Goal: Task Accomplishment & Management: Use online tool/utility

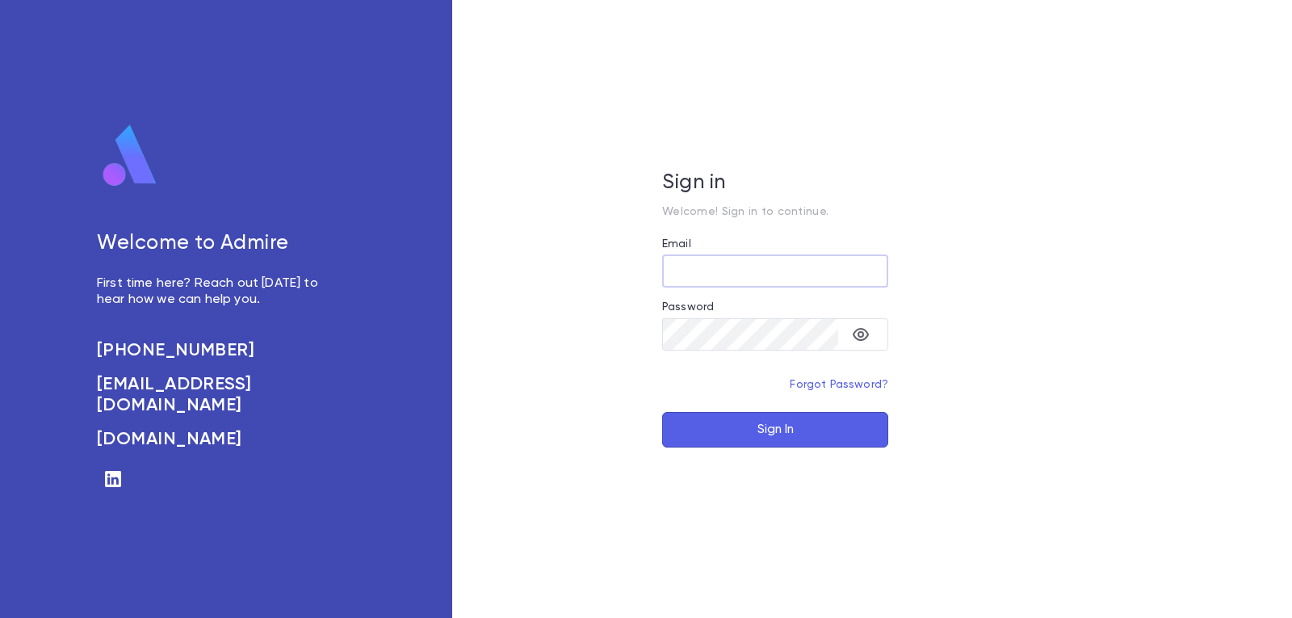
type input "**********"
click at [745, 426] on button "Sign In" at bounding box center [775, 430] width 226 height 36
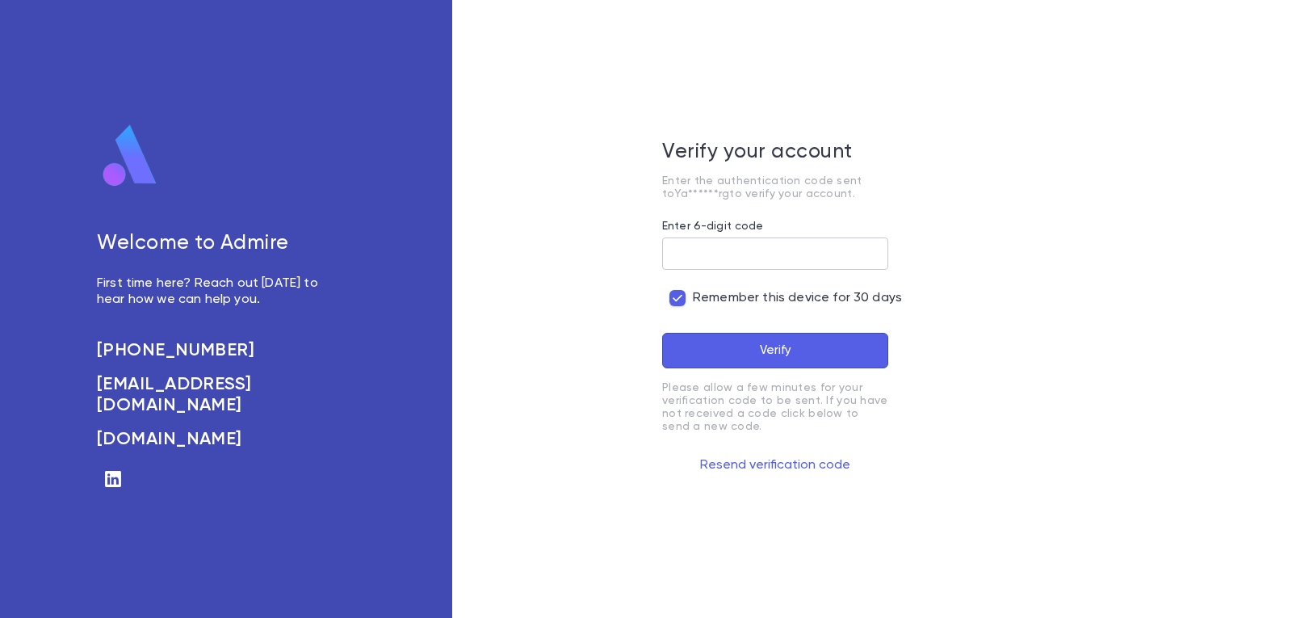
click at [733, 250] on input "Enter 6-digit code" at bounding box center [775, 252] width 226 height 31
click at [741, 250] on input "Enter 6-digit code" at bounding box center [775, 252] width 226 height 31
type input "******"
click at [662, 333] on button "Verify" at bounding box center [775, 351] width 226 height 36
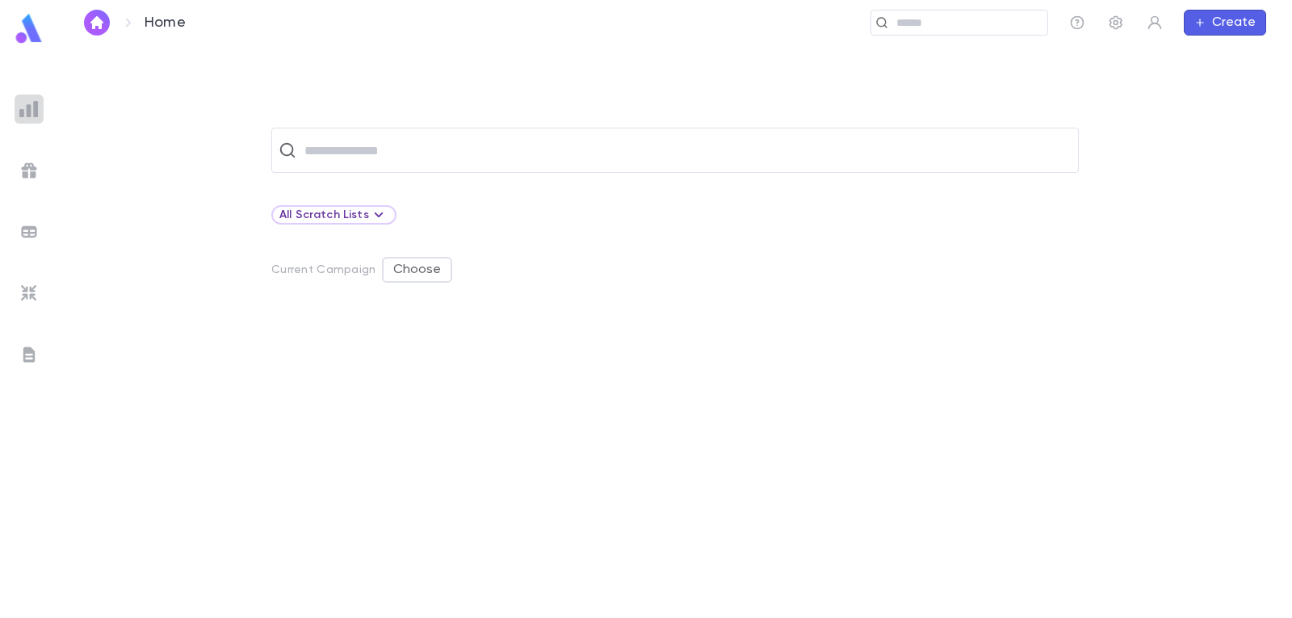
click at [27, 112] on img at bounding box center [28, 108] width 19 height 19
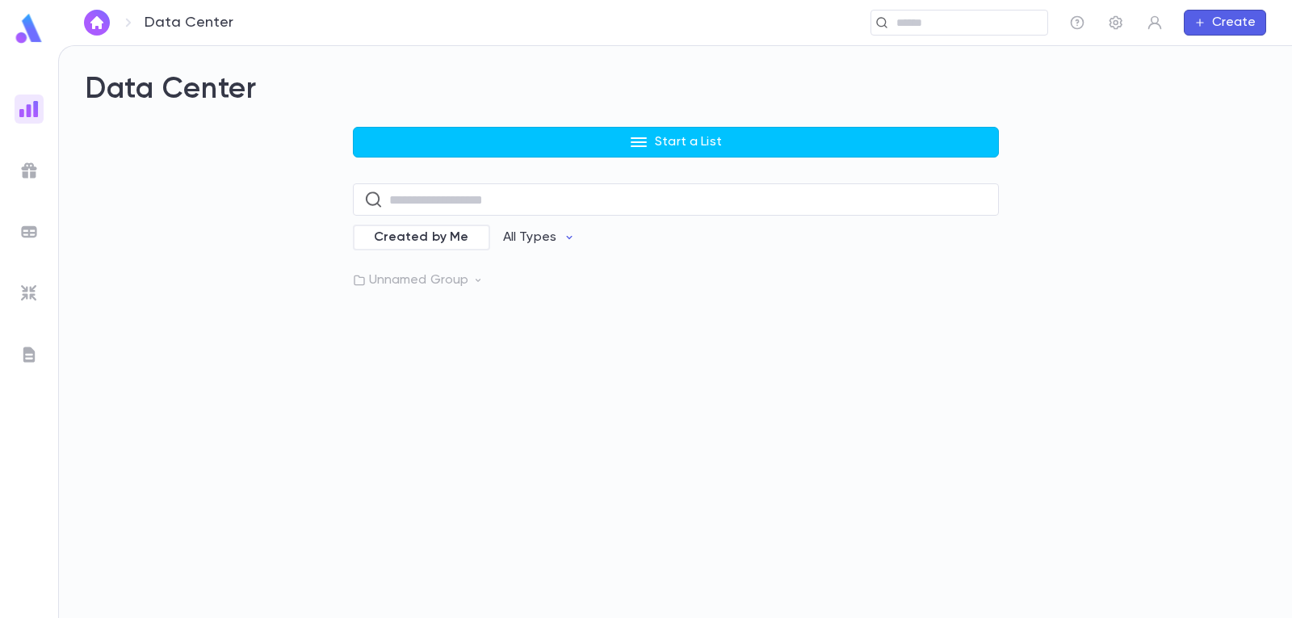
click at [472, 280] on icon at bounding box center [477, 280] width 11 height 11
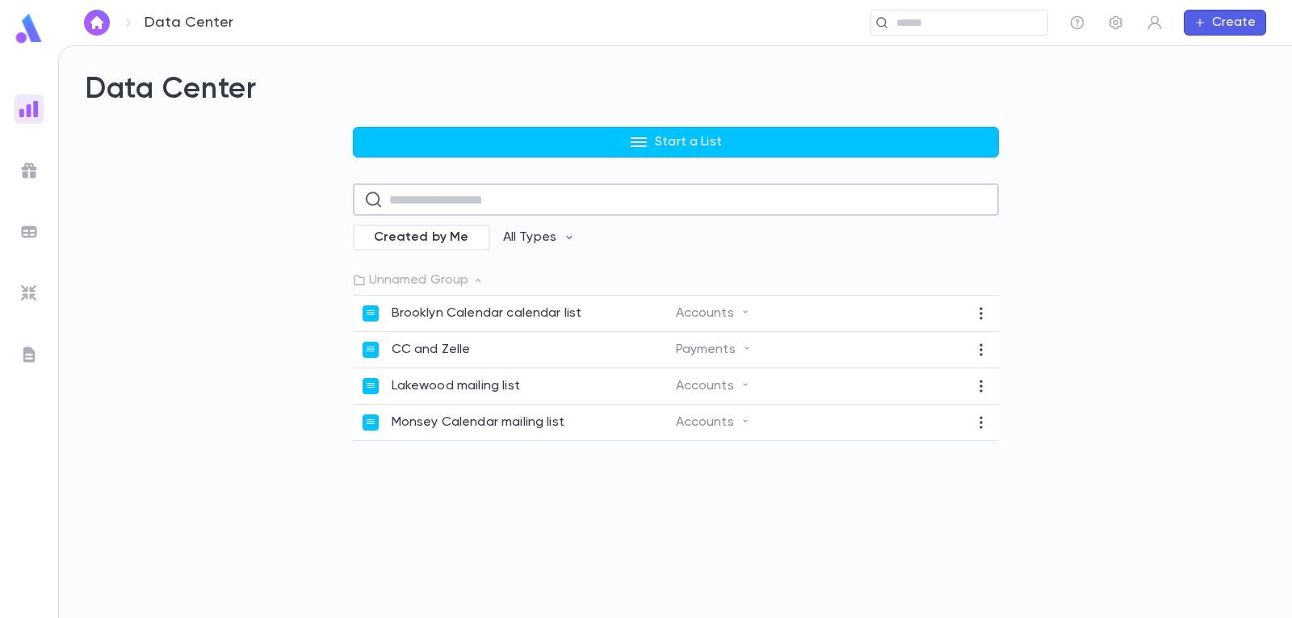
click at [507, 193] on input "text" at bounding box center [688, 199] width 598 height 31
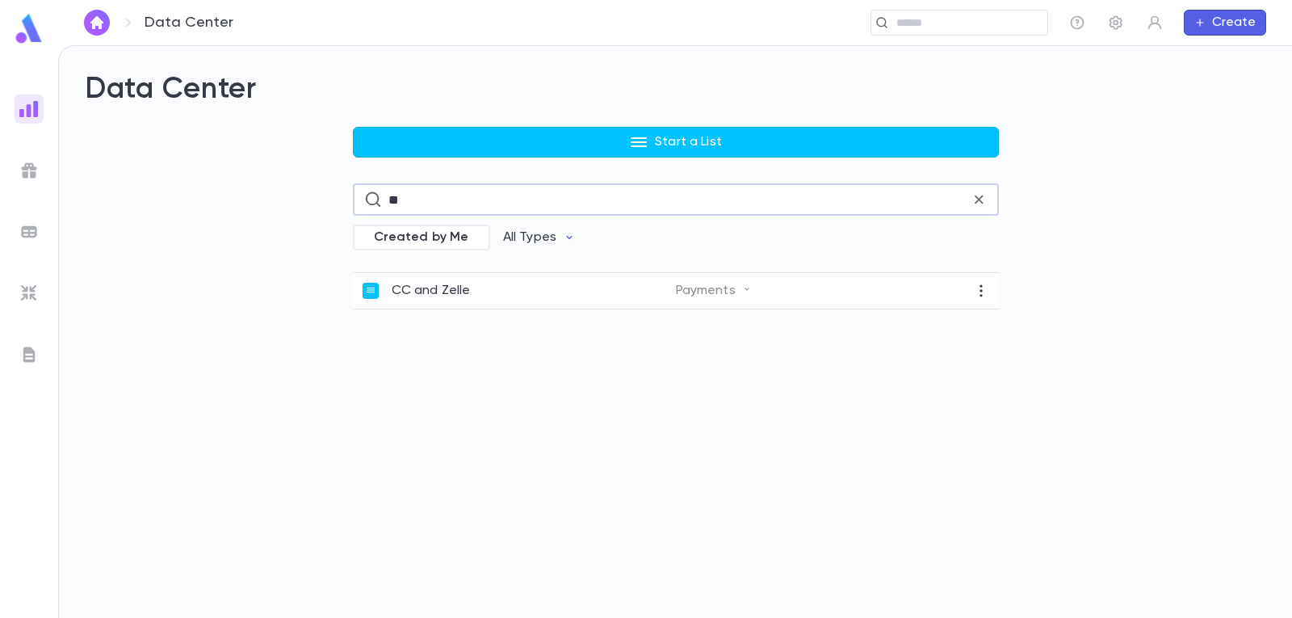
type input "*"
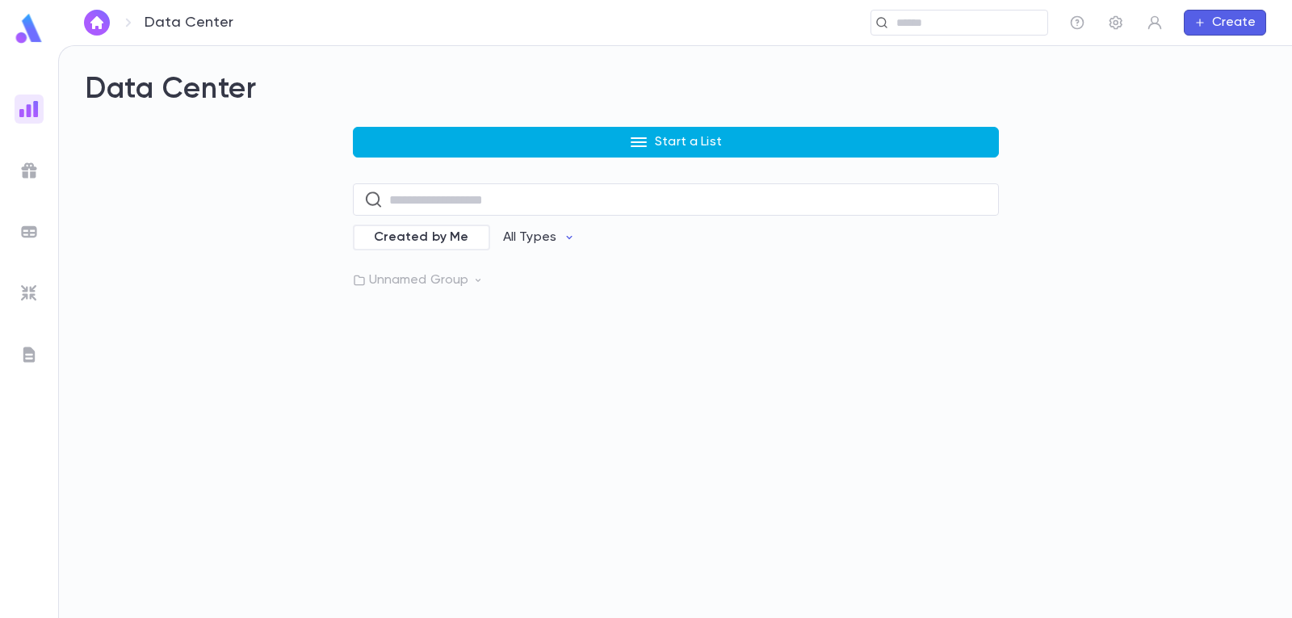
click at [671, 141] on p "Start a List" at bounding box center [688, 142] width 67 height 16
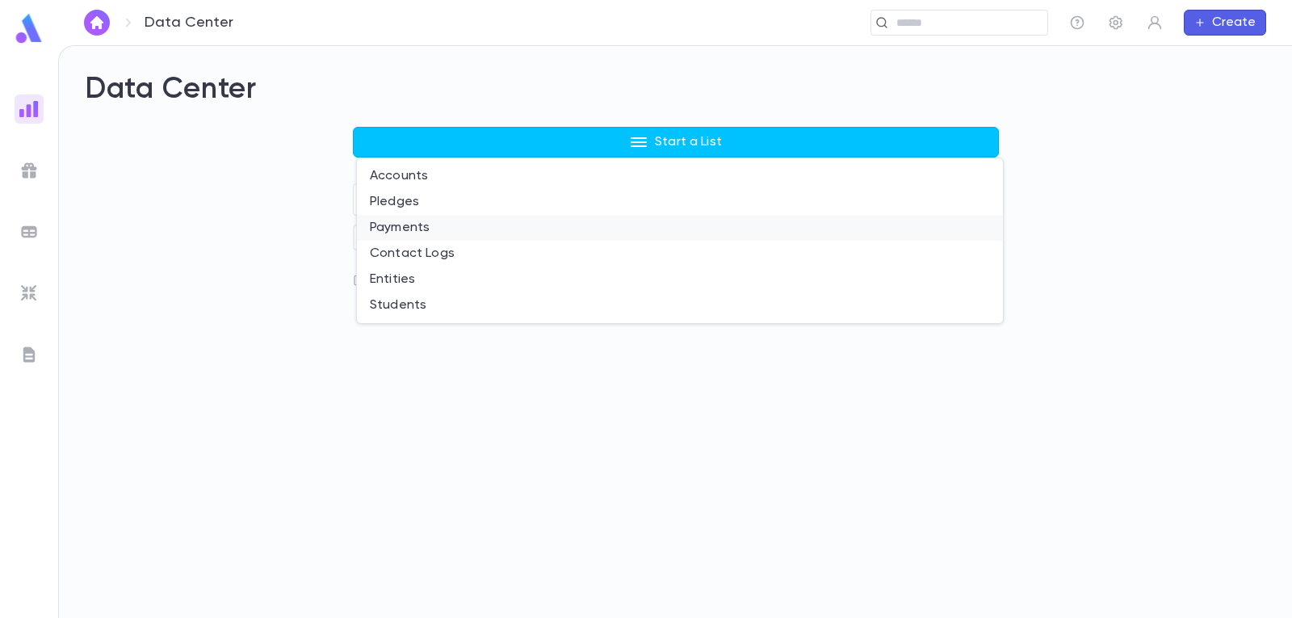
click at [414, 227] on li "Payments" at bounding box center [680, 228] width 646 height 26
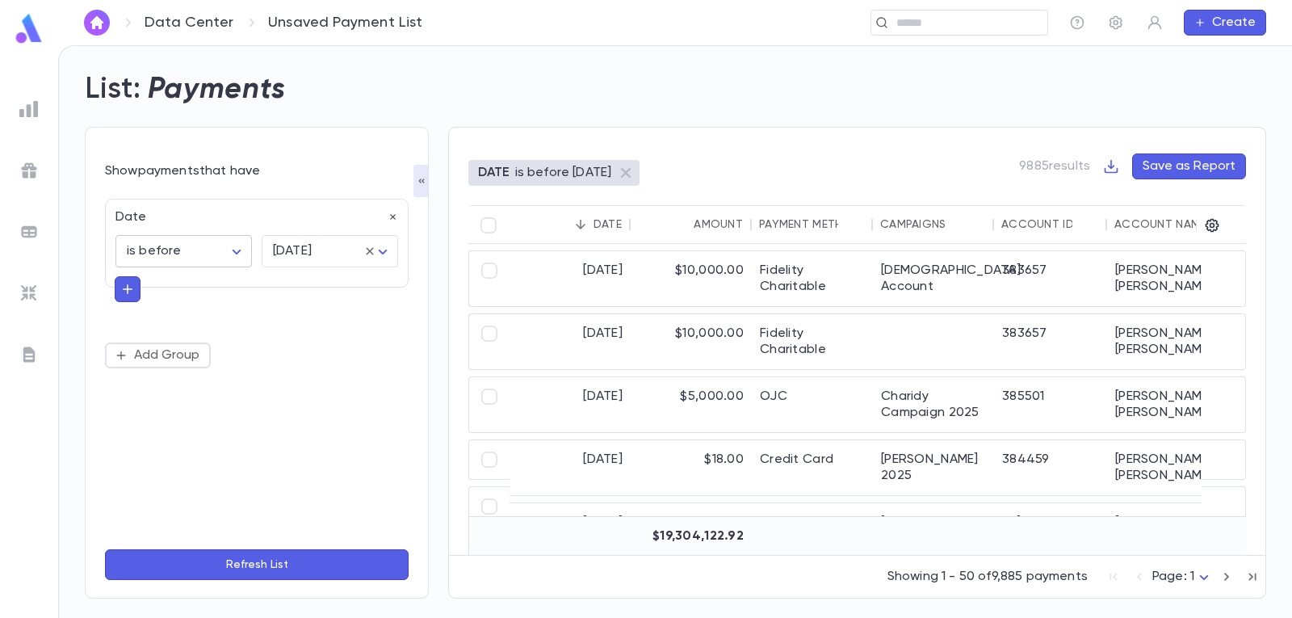
click at [237, 250] on body "Data Center Unsaved Payment List ​ Create List: Payments Show payments that hav…" at bounding box center [646, 331] width 1292 height 573
click at [237, 250] on div at bounding box center [646, 309] width 1292 height 618
click at [237, 250] on body "Data Center Unsaved Payment List ​ Create List: Payments Show payments that hav…" at bounding box center [646, 331] width 1292 height 573
click at [183, 442] on span "is between" at bounding box center [186, 441] width 109 height 16
type input "*******"
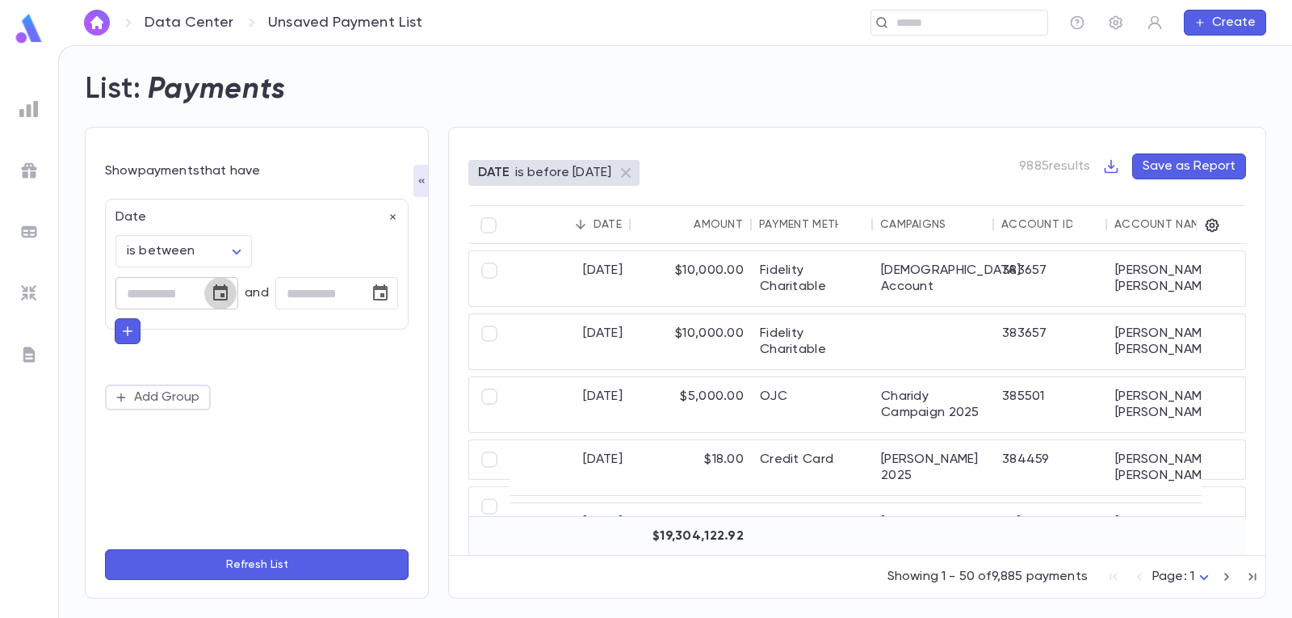
click at [222, 292] on icon "Choose date" at bounding box center [220, 292] width 19 height 19
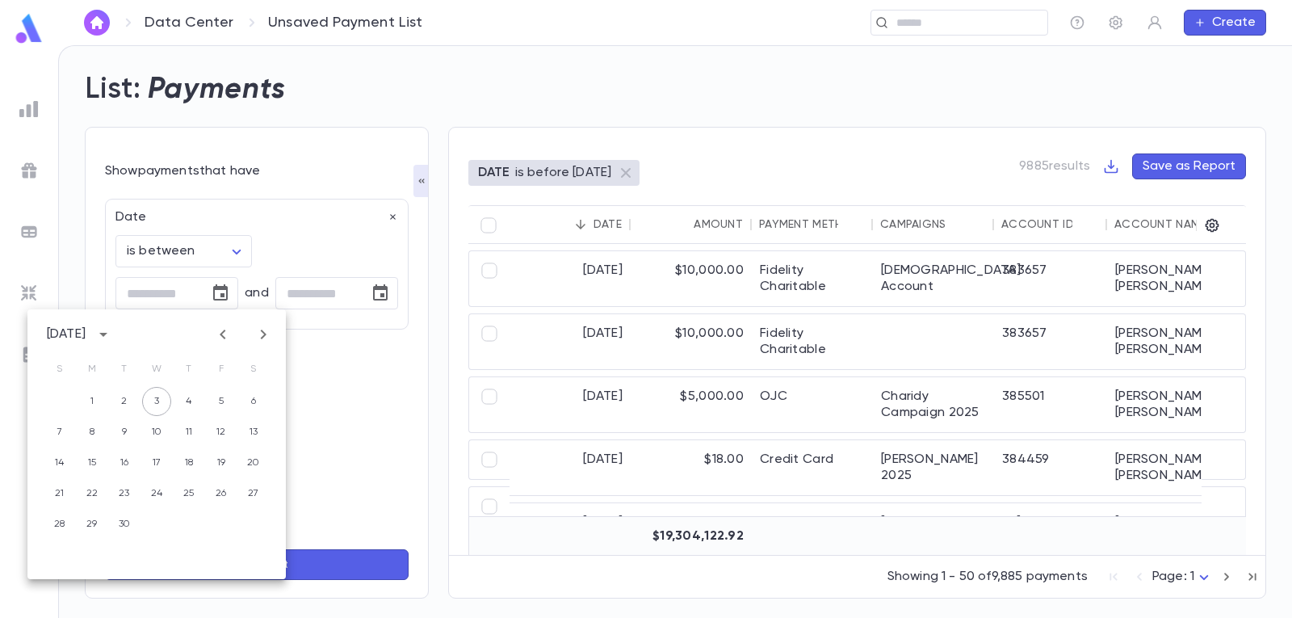
click at [225, 330] on icon "Previous month" at bounding box center [222, 334] width 19 height 19
click at [219, 397] on button "1" at bounding box center [221, 401] width 29 height 29
type input "**********"
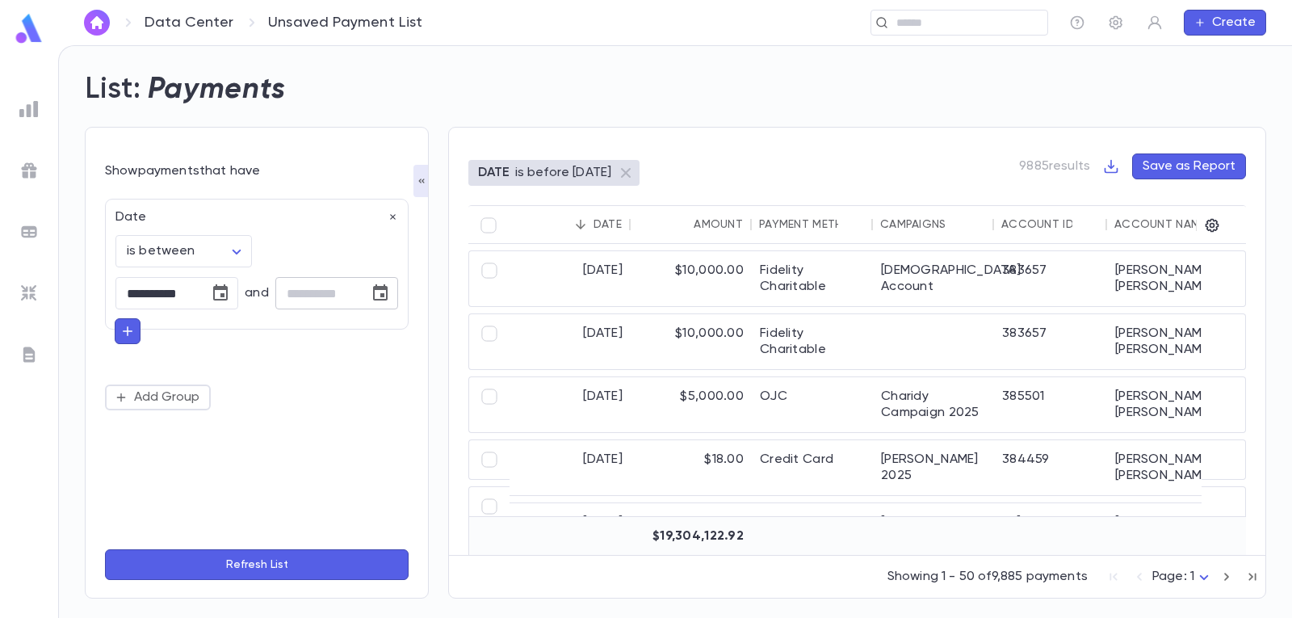
click at [381, 290] on icon "Choose date" at bounding box center [380, 292] width 15 height 16
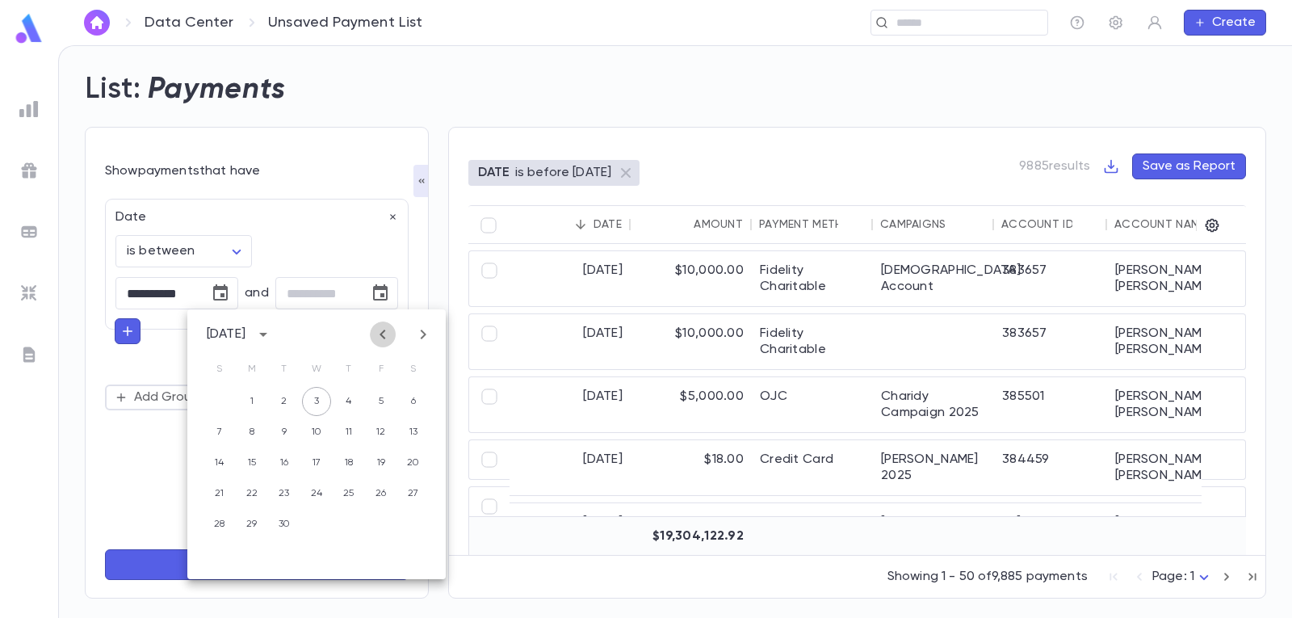
click at [381, 339] on icon "Previous month" at bounding box center [382, 334] width 19 height 19
click at [212, 552] on button "31" at bounding box center [219, 554] width 29 height 29
type input "**********"
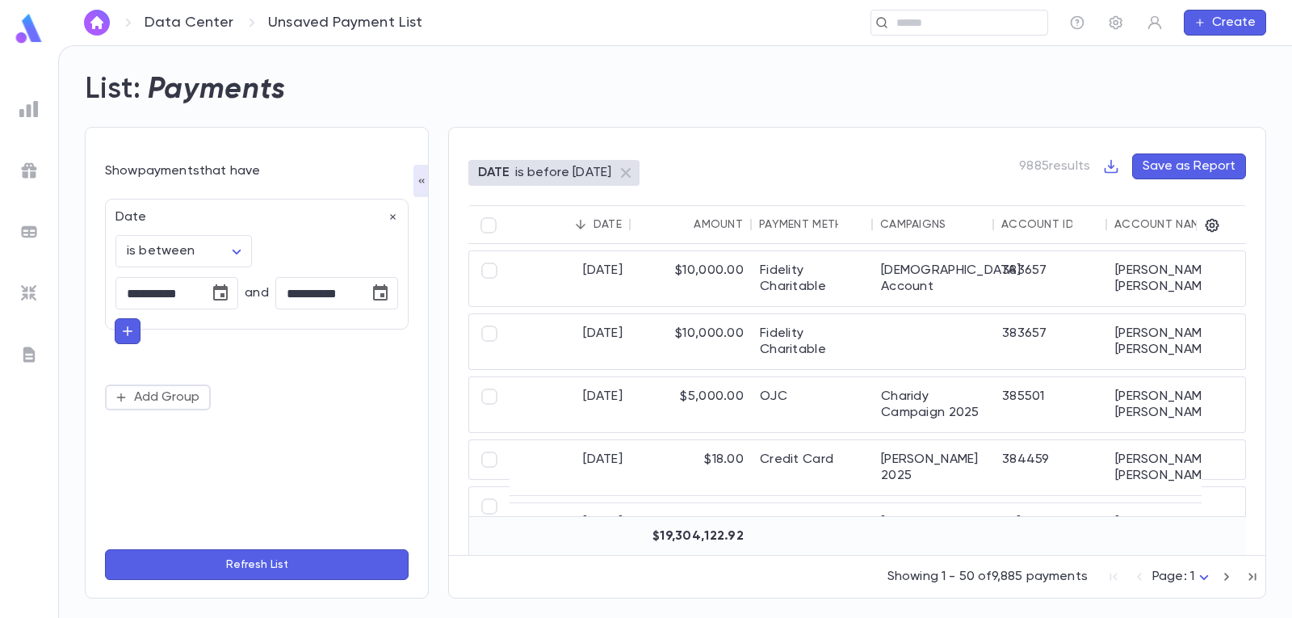
click at [128, 333] on icon "button" at bounding box center [127, 331] width 15 height 16
type input "*"
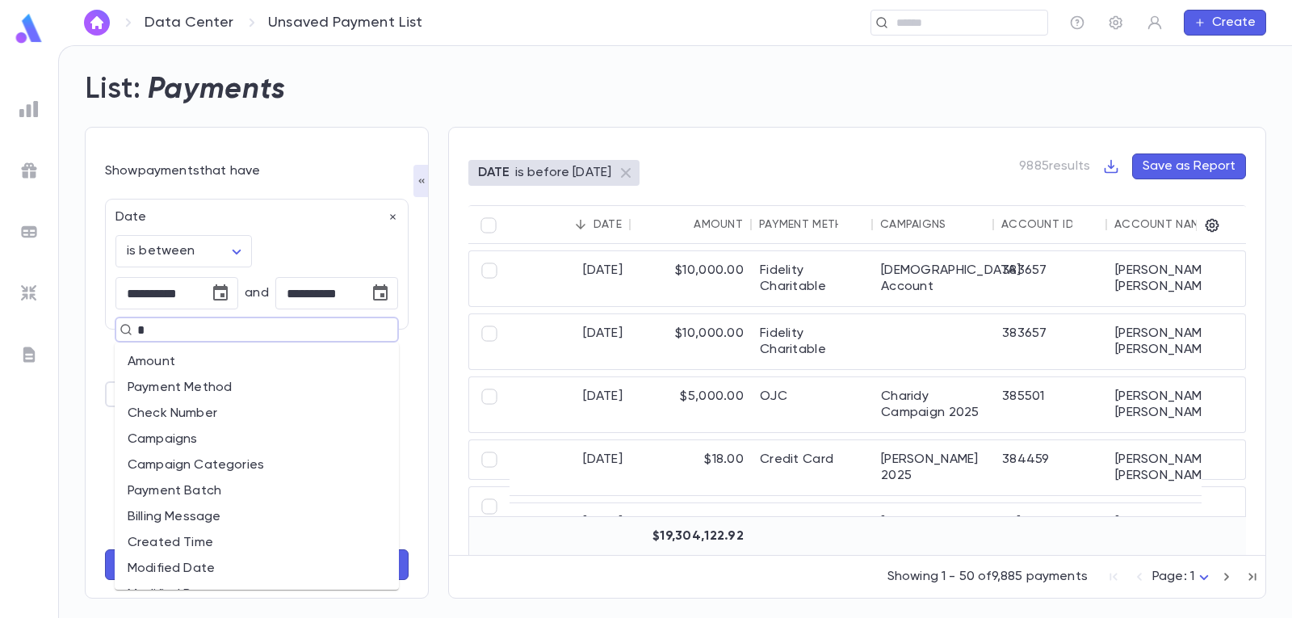
click at [189, 381] on li "Payment Method" at bounding box center [257, 388] width 284 height 26
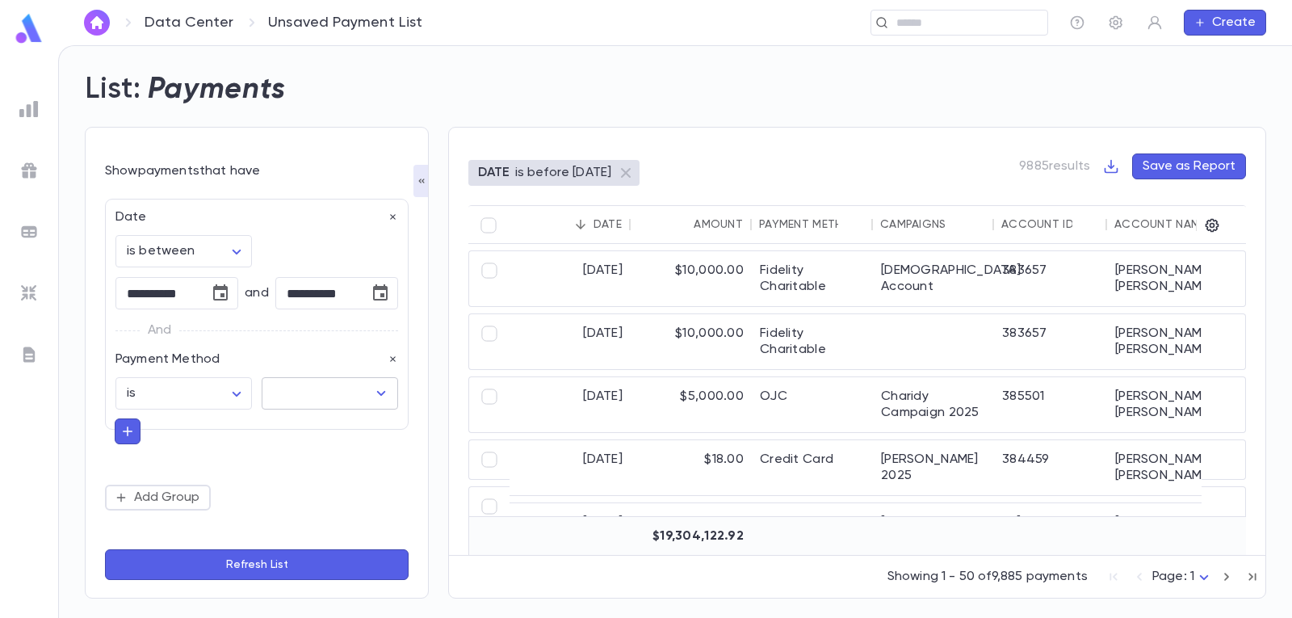
click at [383, 391] on icon "Open" at bounding box center [381, 393] width 19 height 19
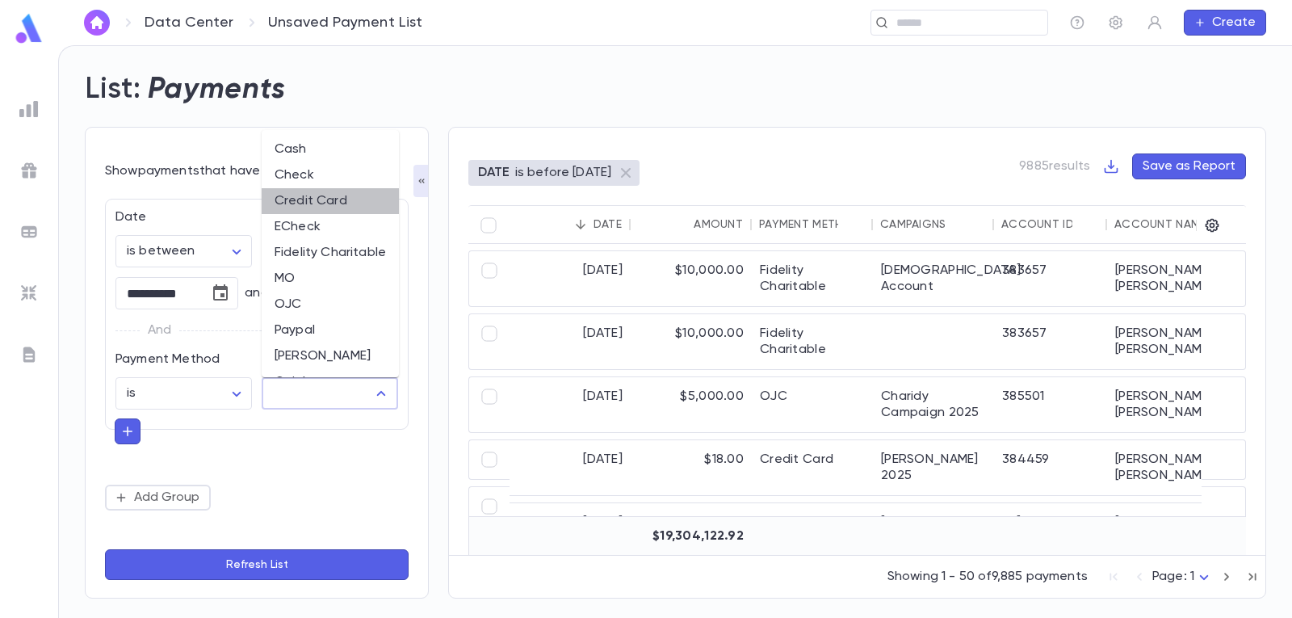
click at [325, 201] on li "Credit Card" at bounding box center [330, 201] width 137 height 26
type input "**********"
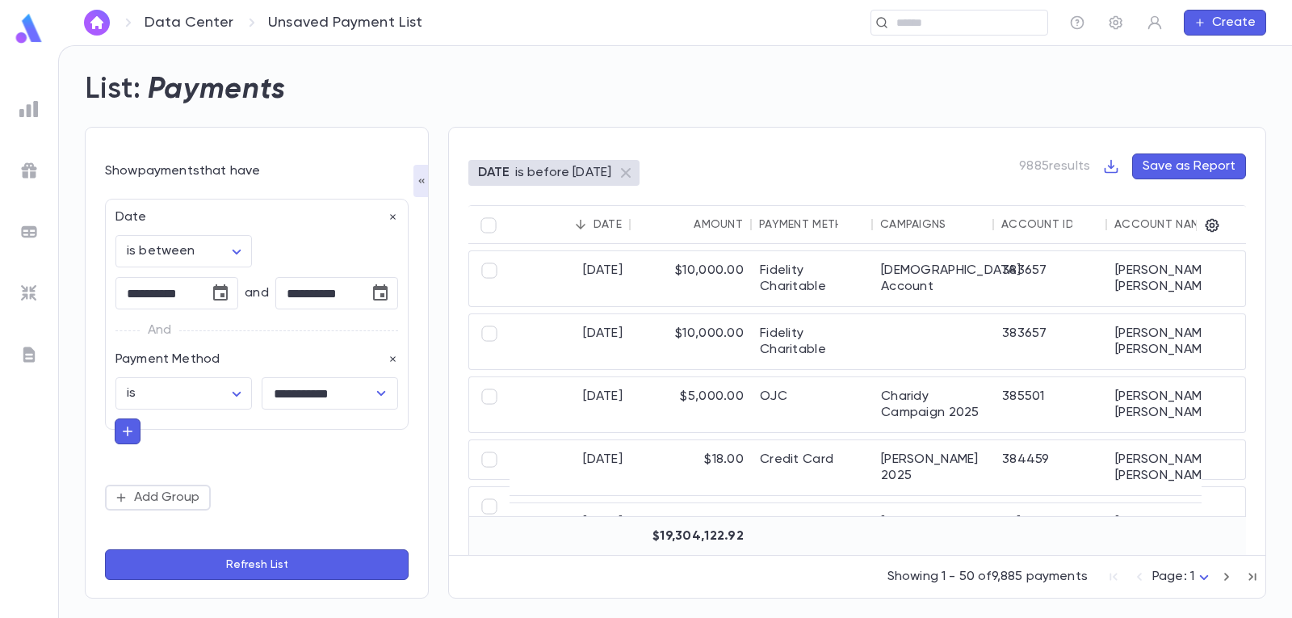
click at [263, 561] on button "Refresh List" at bounding box center [257, 564] width 304 height 31
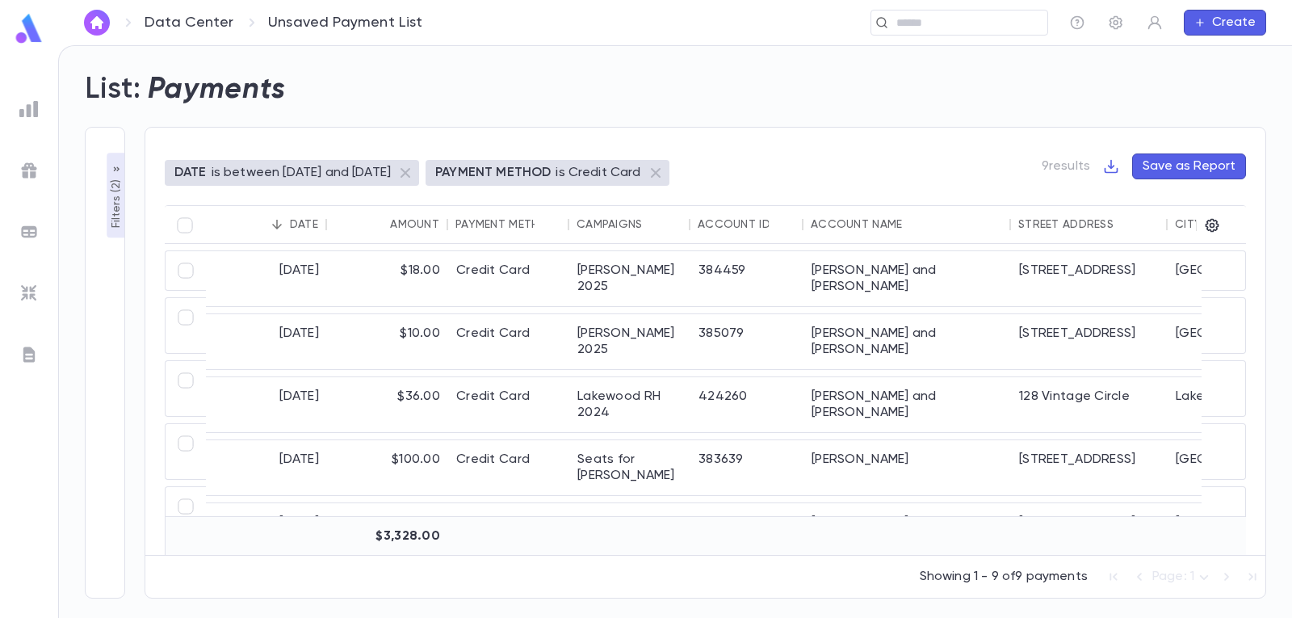
click at [1203, 169] on button "Save as Report" at bounding box center [1189, 166] width 114 height 26
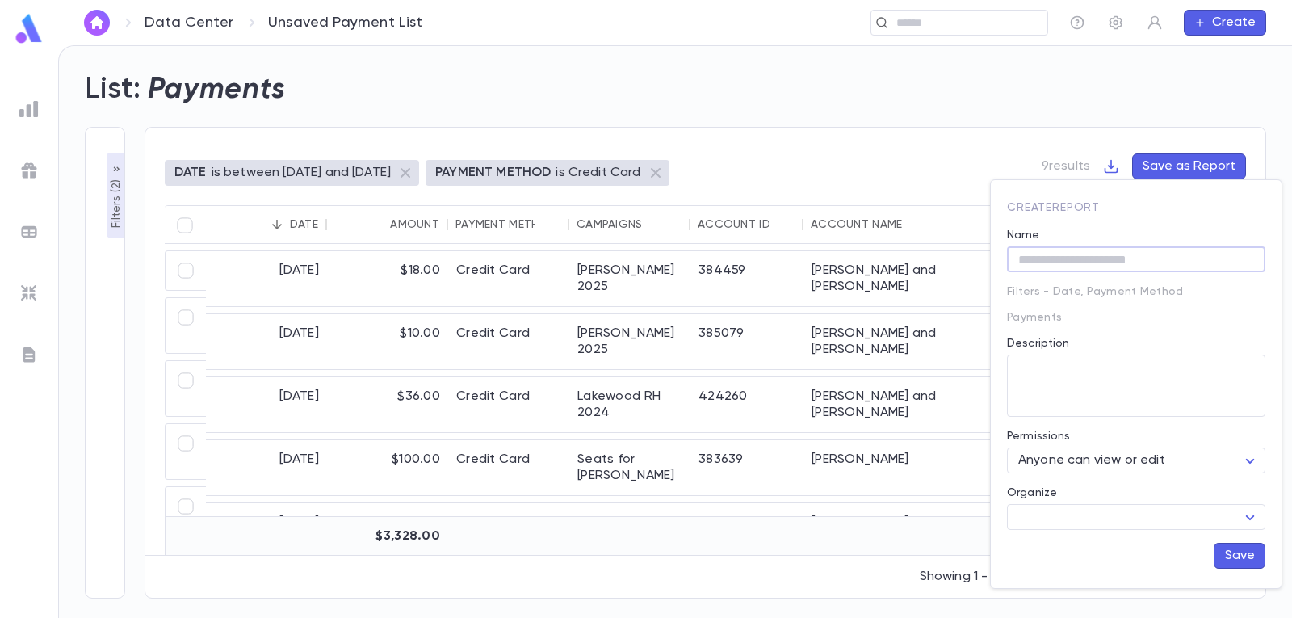
click at [1114, 261] on input "Name" at bounding box center [1136, 259] width 258 height 25
type input "*"
type input "*********"
click at [1237, 556] on button "Save" at bounding box center [1240, 556] width 52 height 26
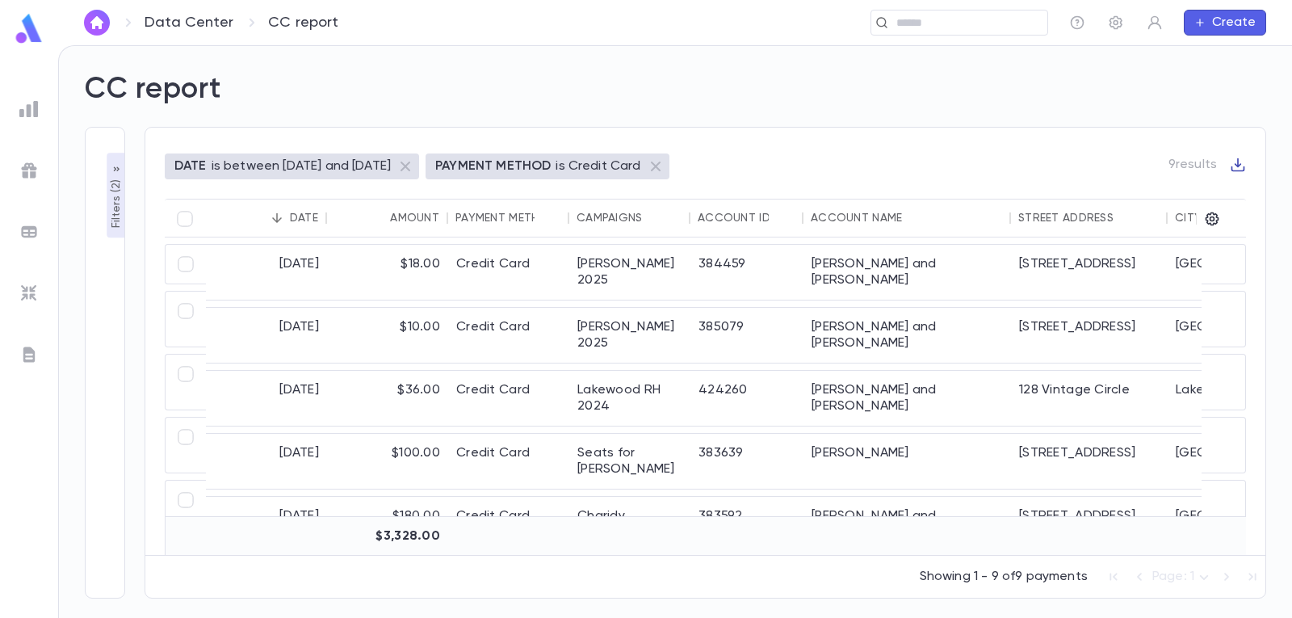
click at [1240, 165] on icon "button" at bounding box center [1239, 165] width 14 height 14
click at [1242, 216] on li "Download PDF" at bounding box center [1223, 217] width 116 height 26
click at [115, 189] on p "Filters ( 2 )" at bounding box center [116, 202] width 16 height 52
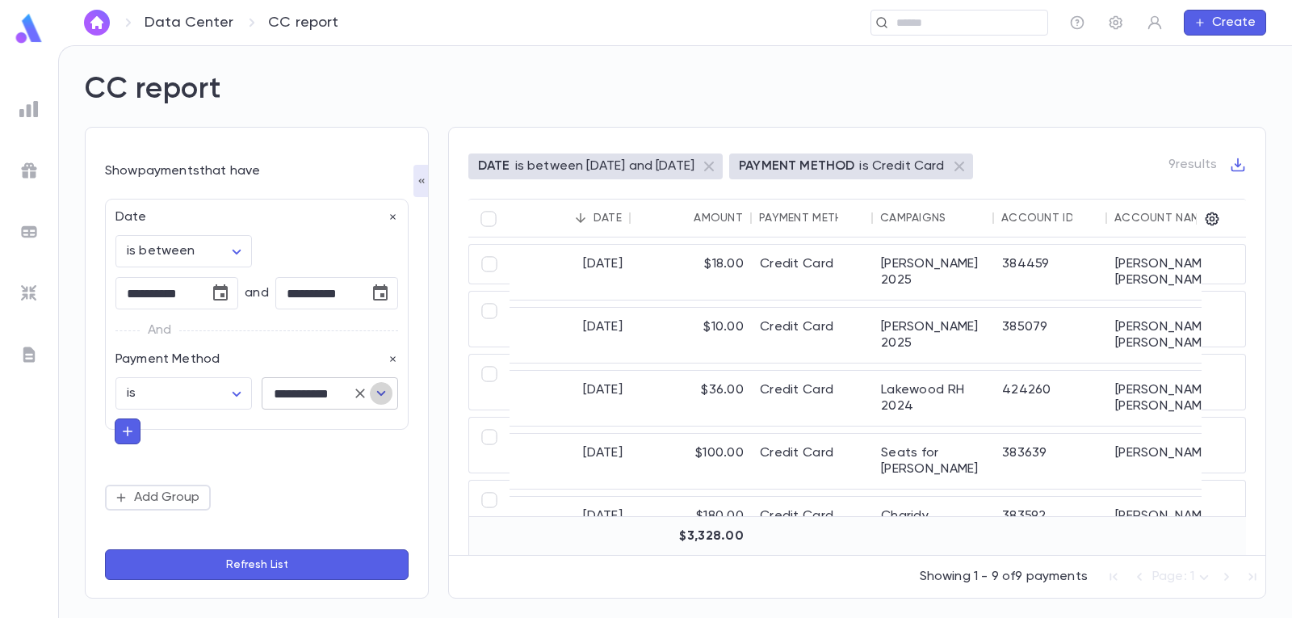
click at [388, 397] on icon "Open" at bounding box center [381, 393] width 19 height 19
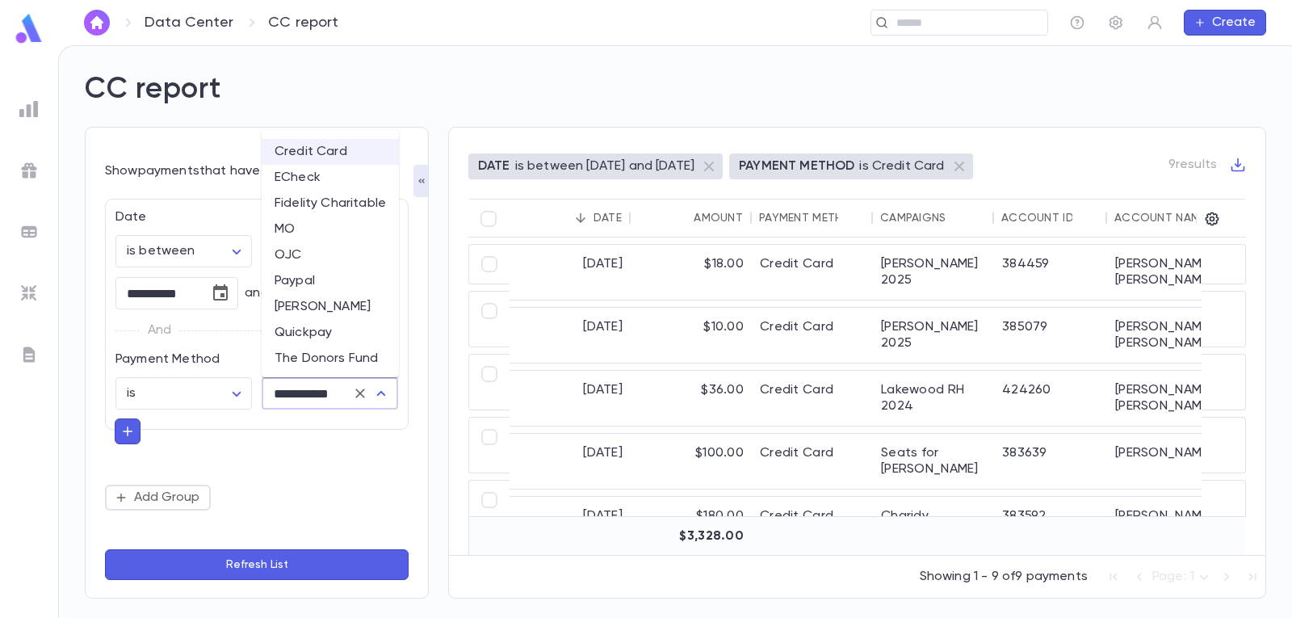
scroll to position [76, 0]
click at [330, 302] on li "Quickpay" at bounding box center [330, 306] width 137 height 26
type input "********"
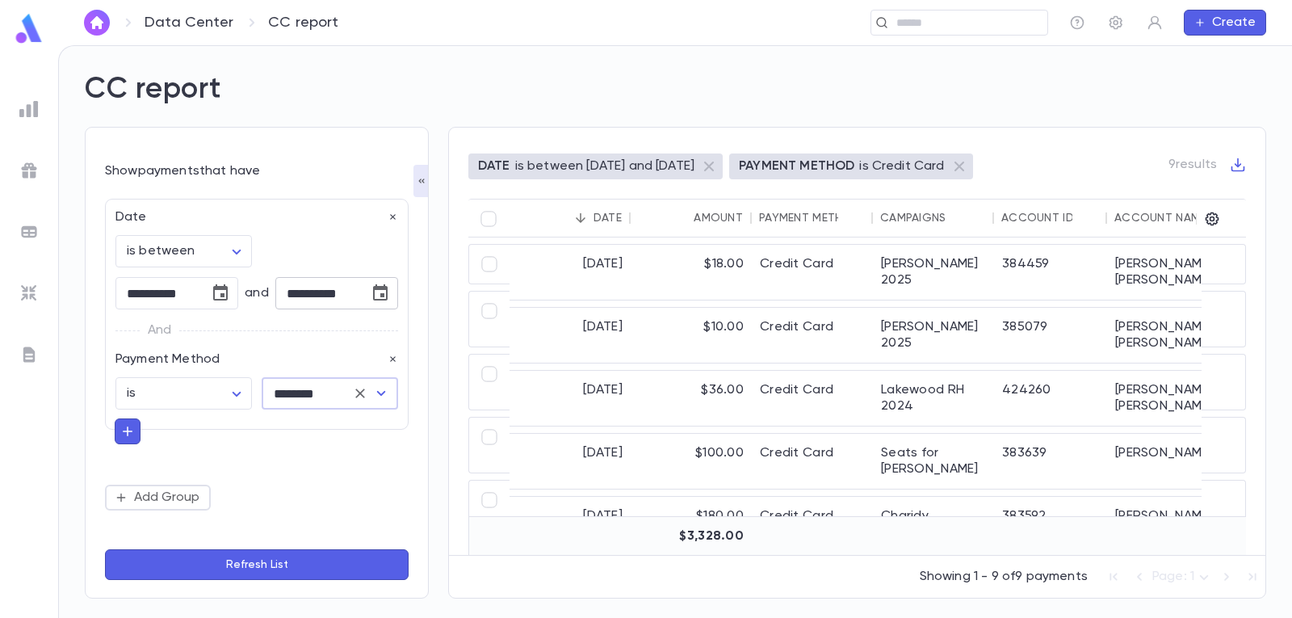
scroll to position [0, 0]
click at [259, 565] on button "Refresh List" at bounding box center [257, 564] width 304 height 31
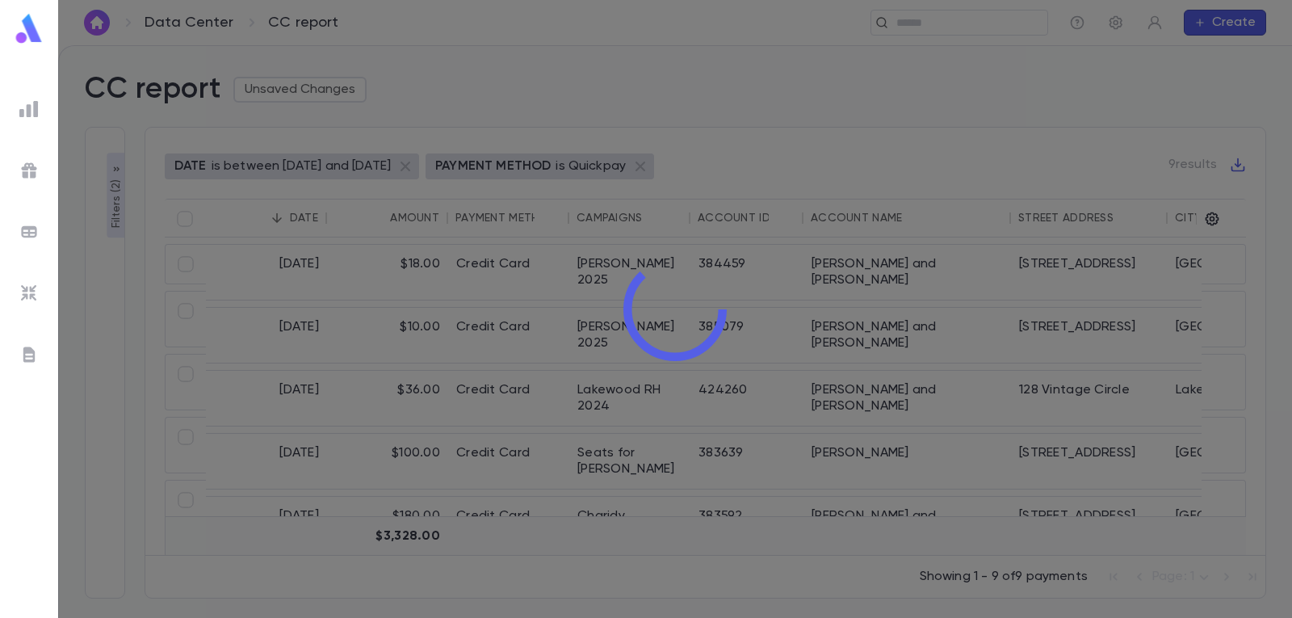
type input "********"
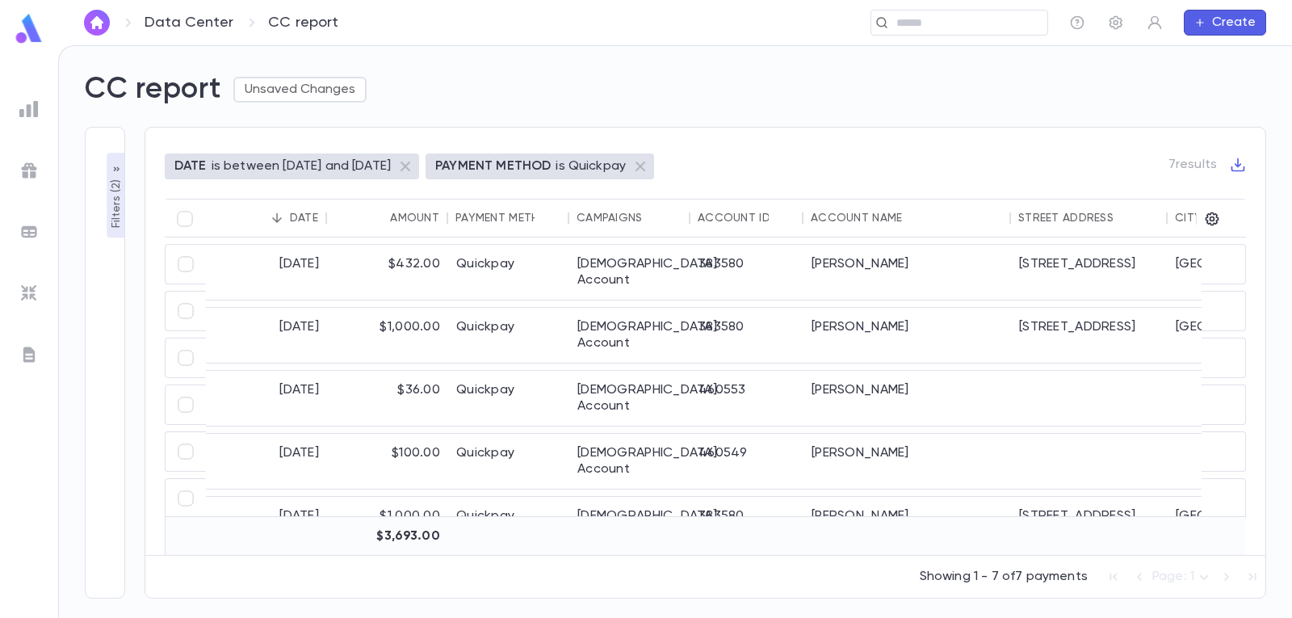
click at [25, 113] on img at bounding box center [28, 108] width 19 height 19
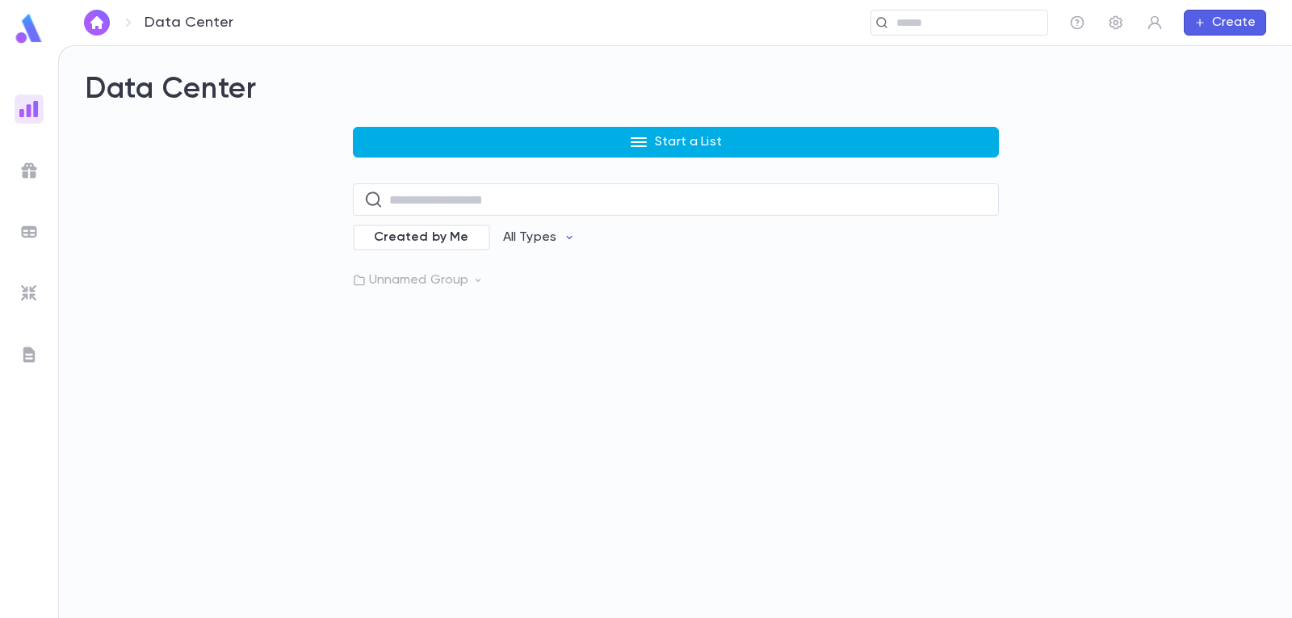
click at [659, 140] on p "Start a List" at bounding box center [688, 142] width 67 height 16
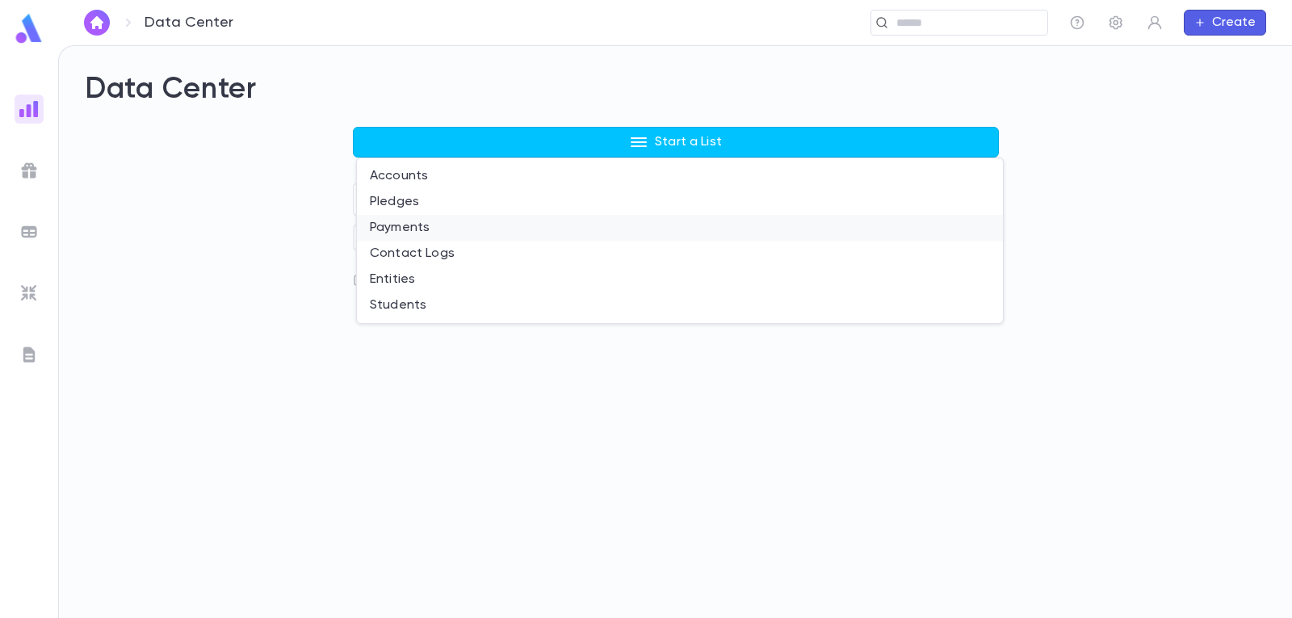
click at [399, 223] on li "Payments" at bounding box center [680, 228] width 646 height 26
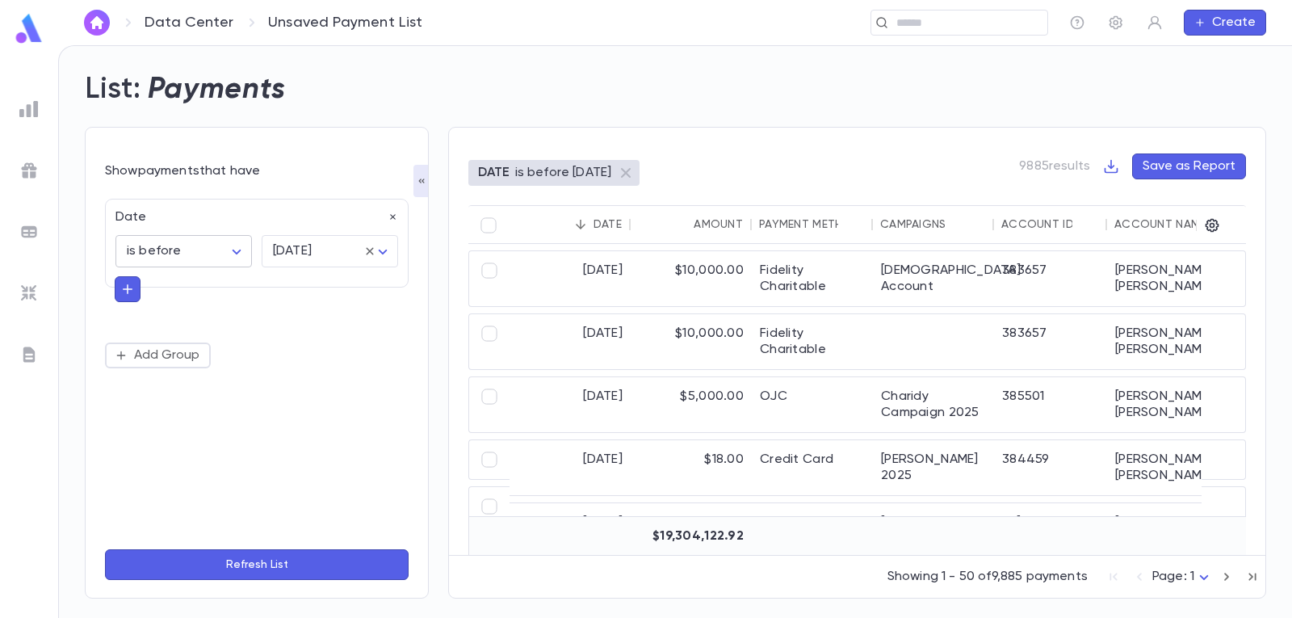
click at [241, 254] on body "Data Center Unsaved Payment List ​ Create List: Payments Show payments that hav…" at bounding box center [646, 331] width 1292 height 573
drag, startPoint x: 192, startPoint y: 443, endPoint x: 250, endPoint y: 392, distance: 77.2
click at [192, 443] on span "is between" at bounding box center [186, 441] width 109 height 16
type input "*******"
click at [216, 289] on icon "Choose date" at bounding box center [220, 292] width 15 height 16
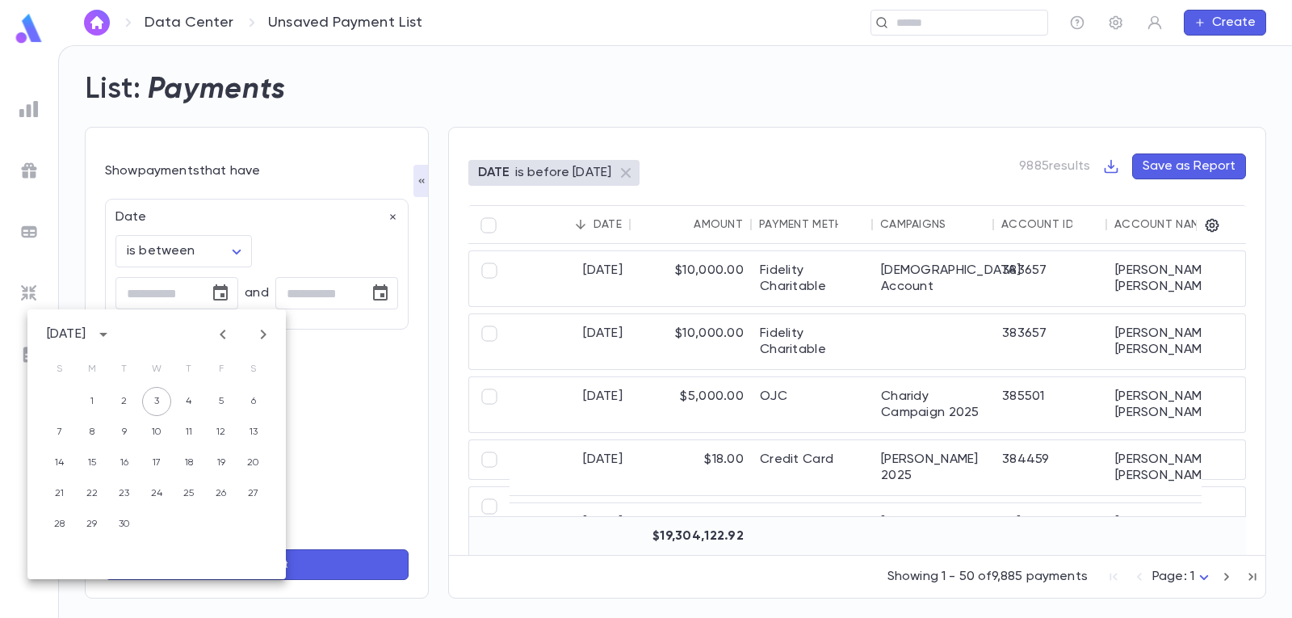
click at [226, 333] on icon "Previous month" at bounding box center [222, 334] width 19 height 19
click at [220, 401] on button "1" at bounding box center [221, 401] width 29 height 29
type input "**********"
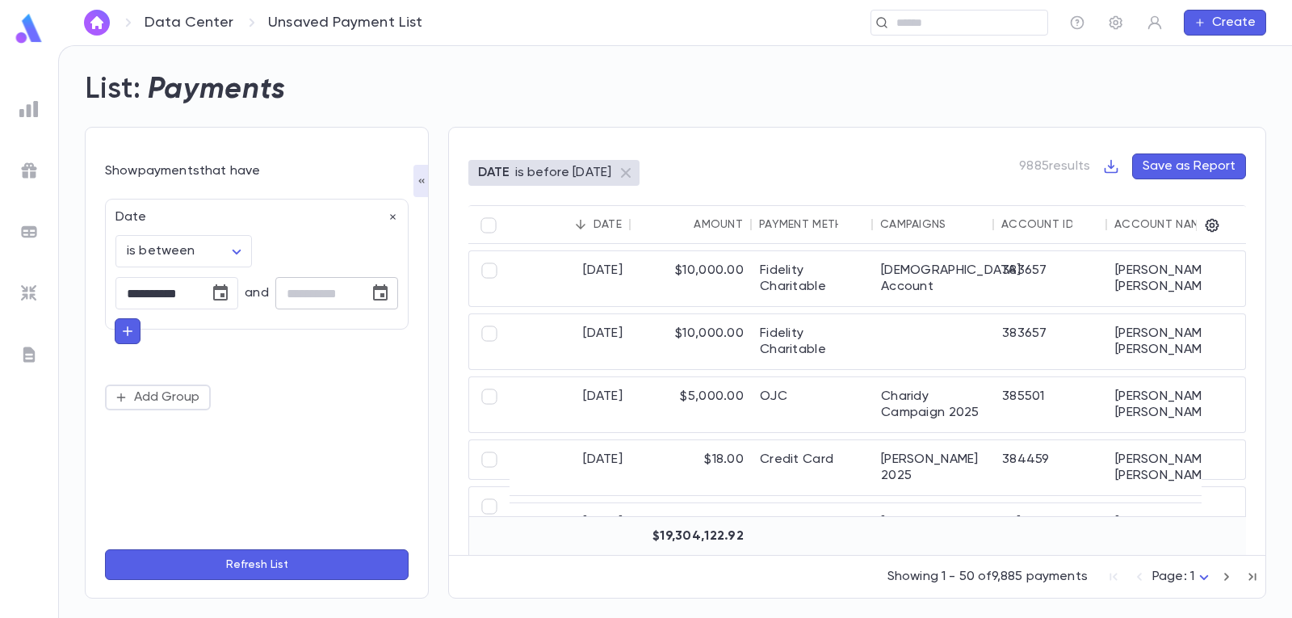
click at [385, 296] on icon "Choose date" at bounding box center [380, 292] width 19 height 19
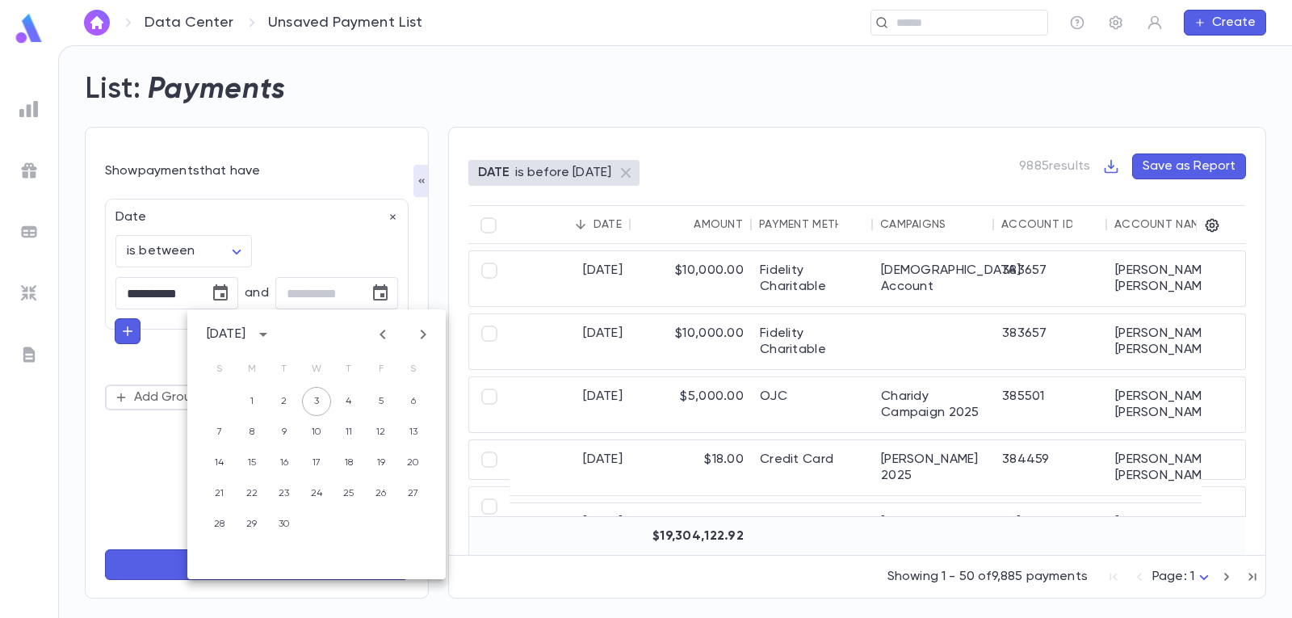
click at [375, 330] on icon "Previous month" at bounding box center [382, 334] width 19 height 19
click at [218, 551] on button "31" at bounding box center [219, 554] width 29 height 29
type input "**********"
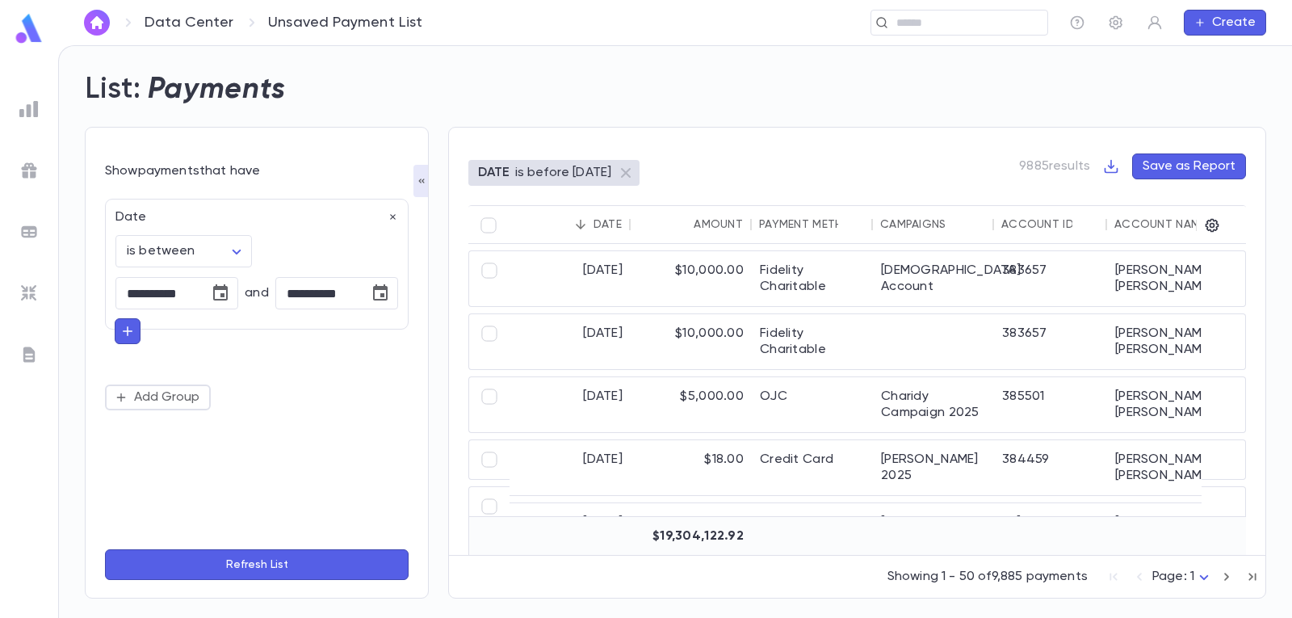
click at [123, 330] on icon "button" at bounding box center [127, 331] width 15 height 16
type input "*"
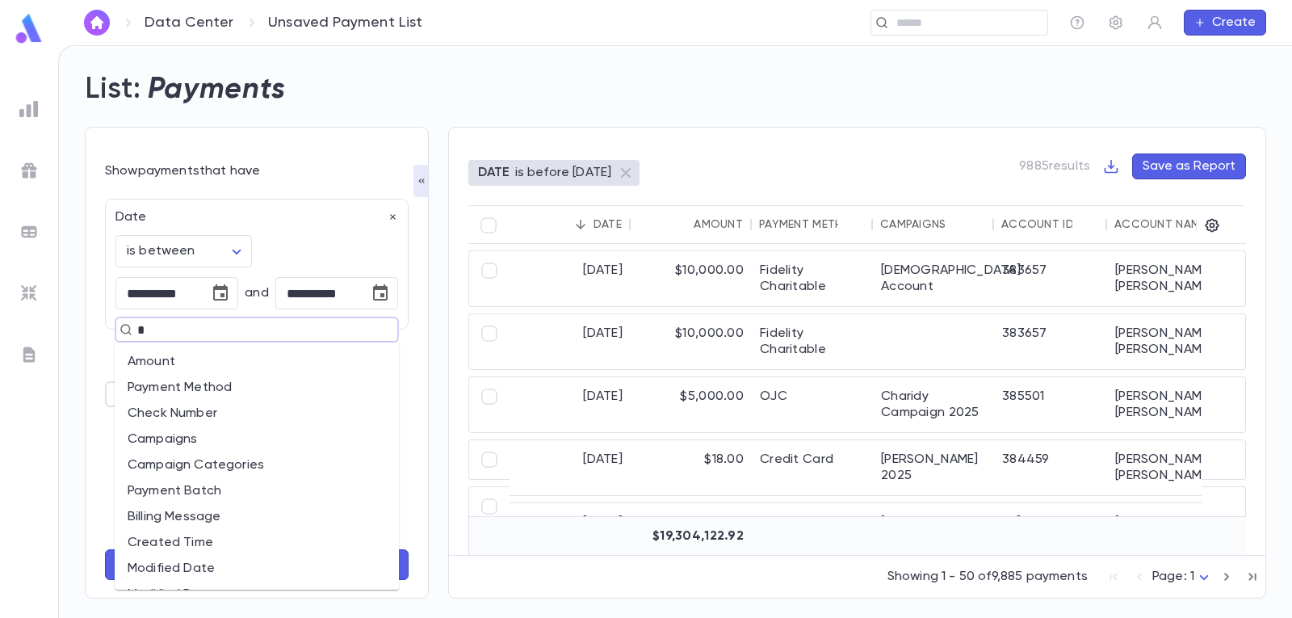
click at [226, 384] on li "Payment Method" at bounding box center [257, 388] width 284 height 26
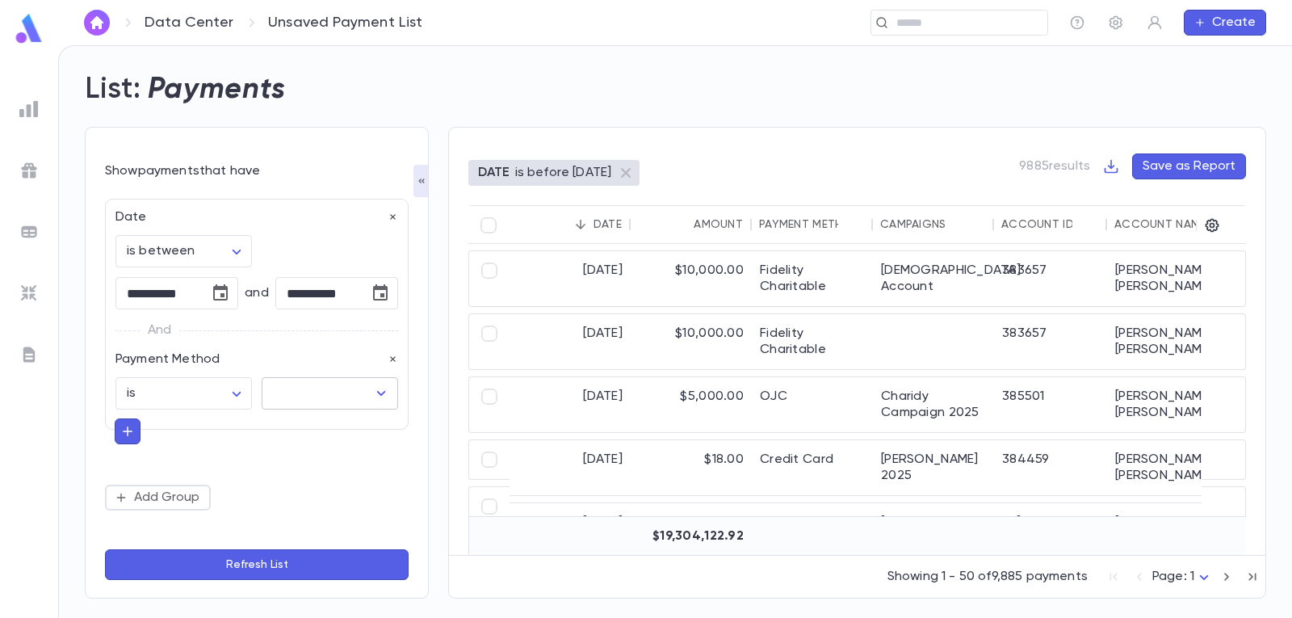
click at [389, 396] on icon "Open" at bounding box center [381, 393] width 19 height 19
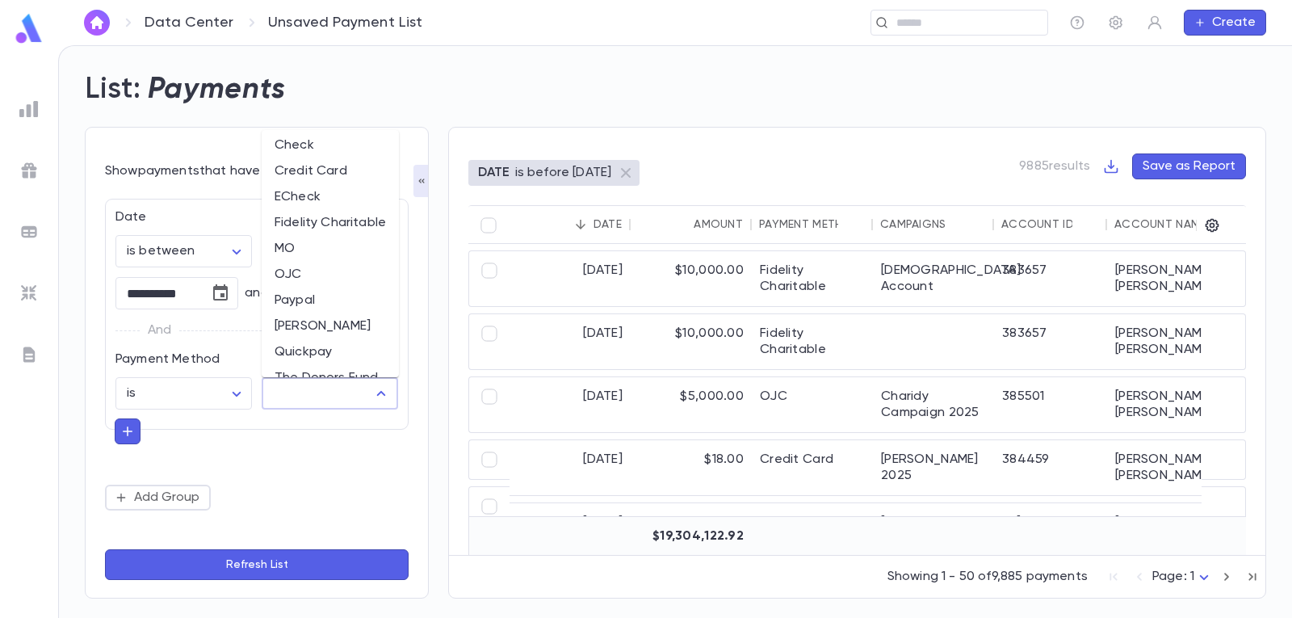
scroll to position [76, 0]
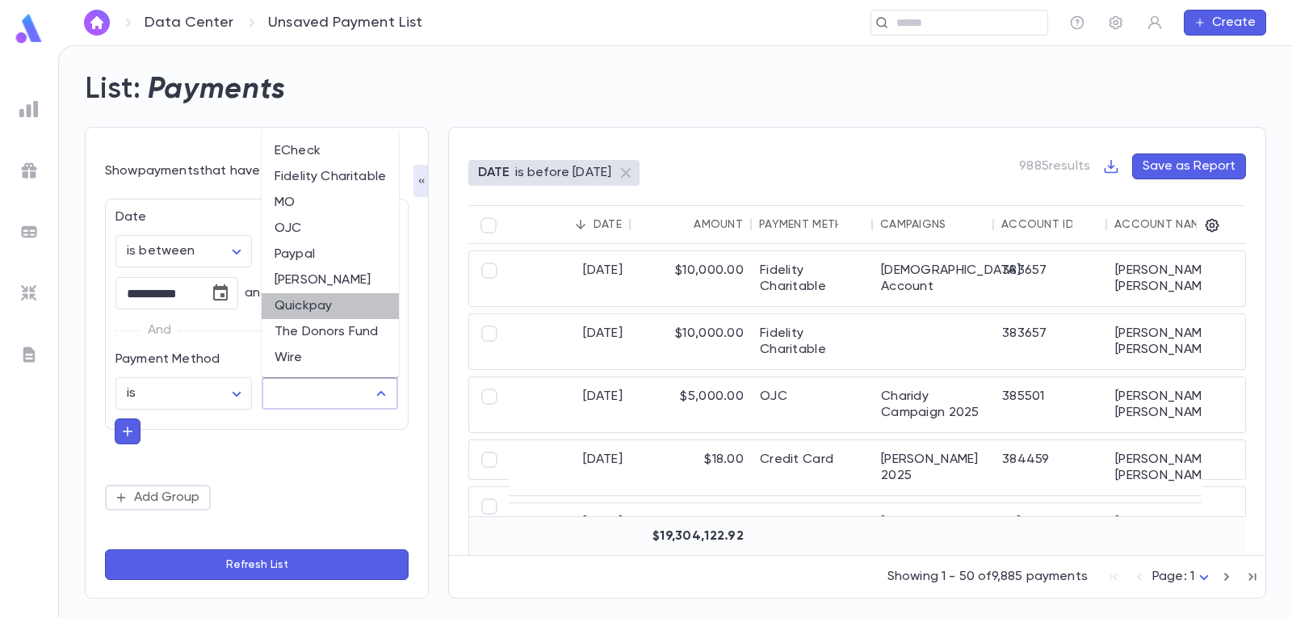
click at [325, 305] on li "Quickpay" at bounding box center [330, 306] width 137 height 26
type input "********"
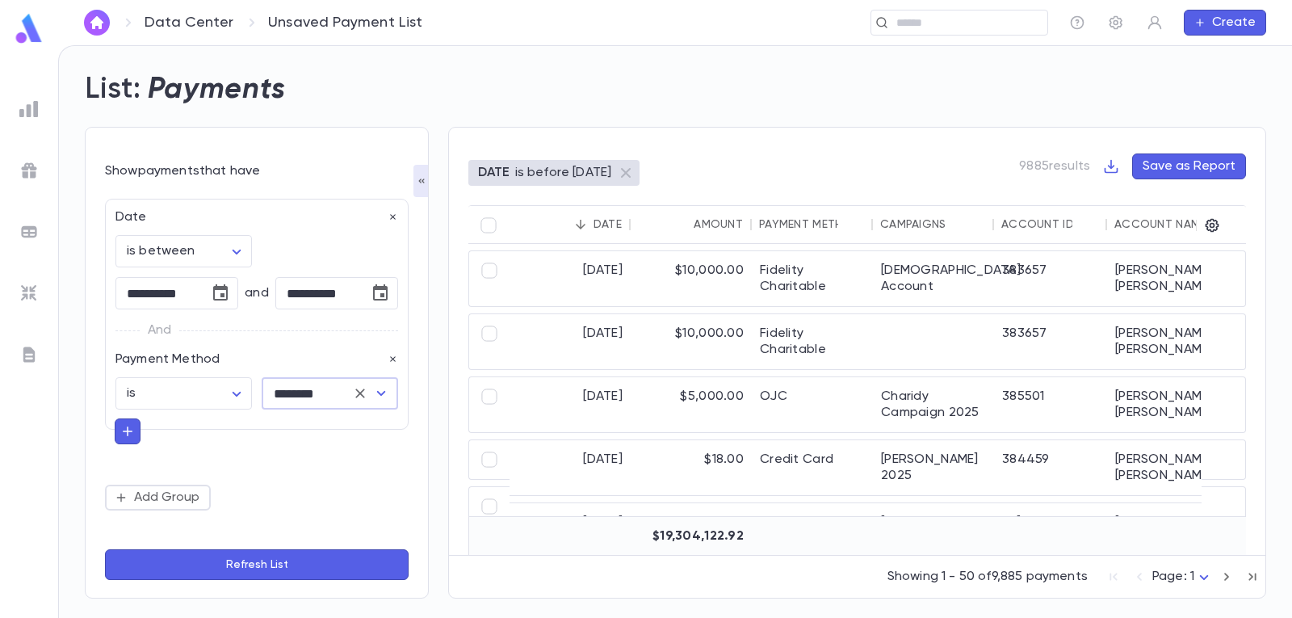
click at [265, 558] on button "Refresh List" at bounding box center [257, 564] width 304 height 31
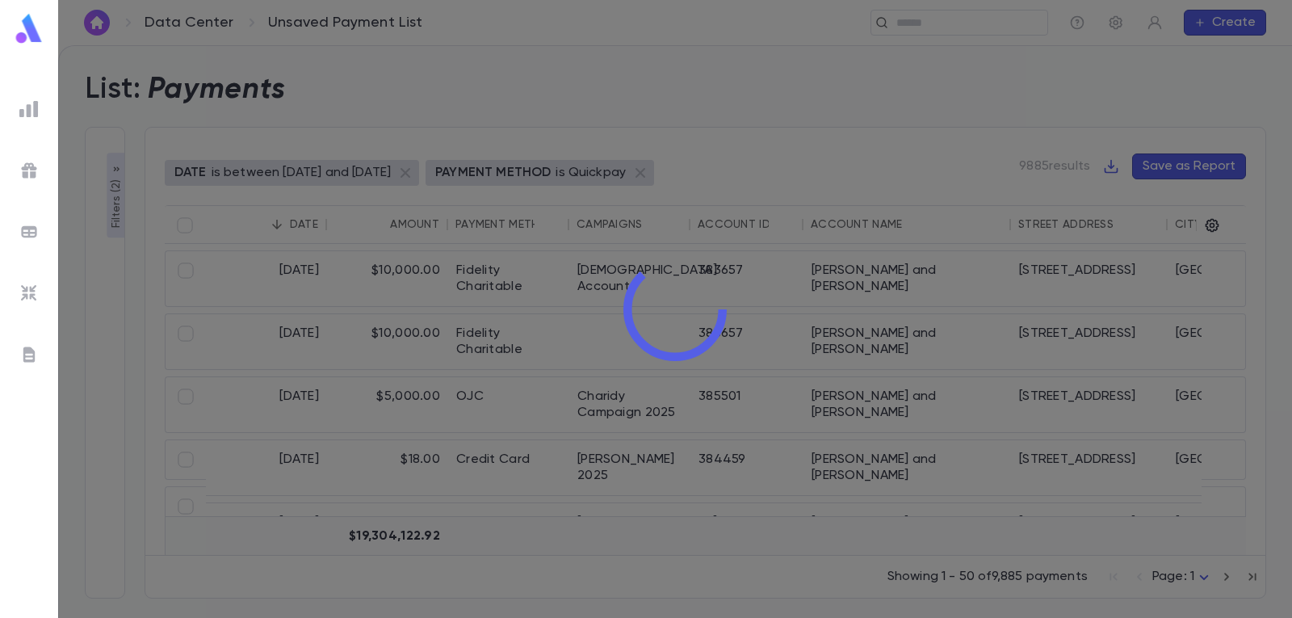
type input "********"
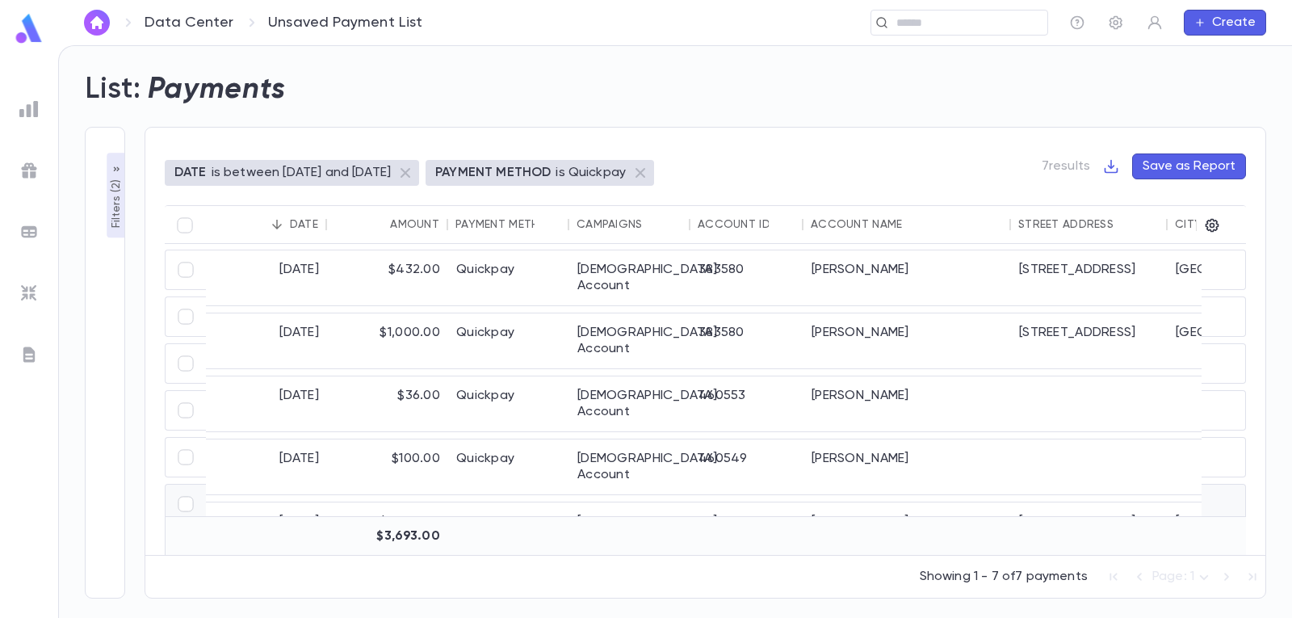
scroll to position [0, 0]
click at [1196, 167] on button "Save as Report" at bounding box center [1189, 166] width 114 height 26
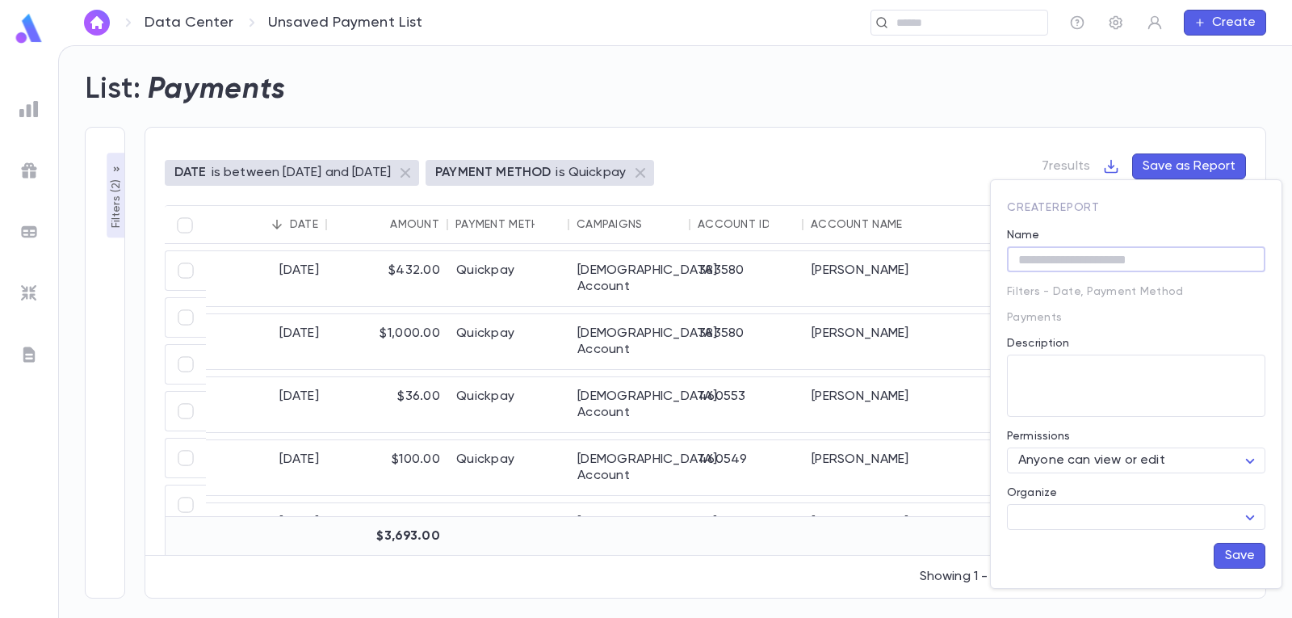
click at [1113, 258] on input "Name" at bounding box center [1136, 259] width 258 height 25
type input "**********"
click at [1247, 549] on button "Save" at bounding box center [1240, 556] width 52 height 26
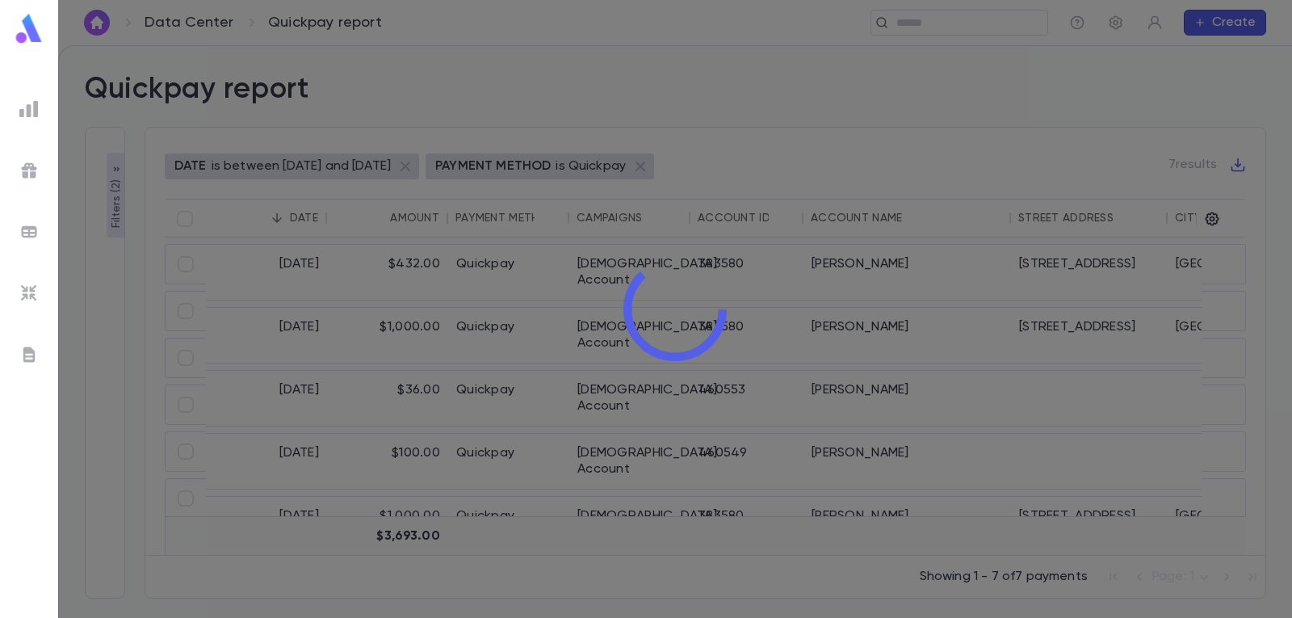
type input "********"
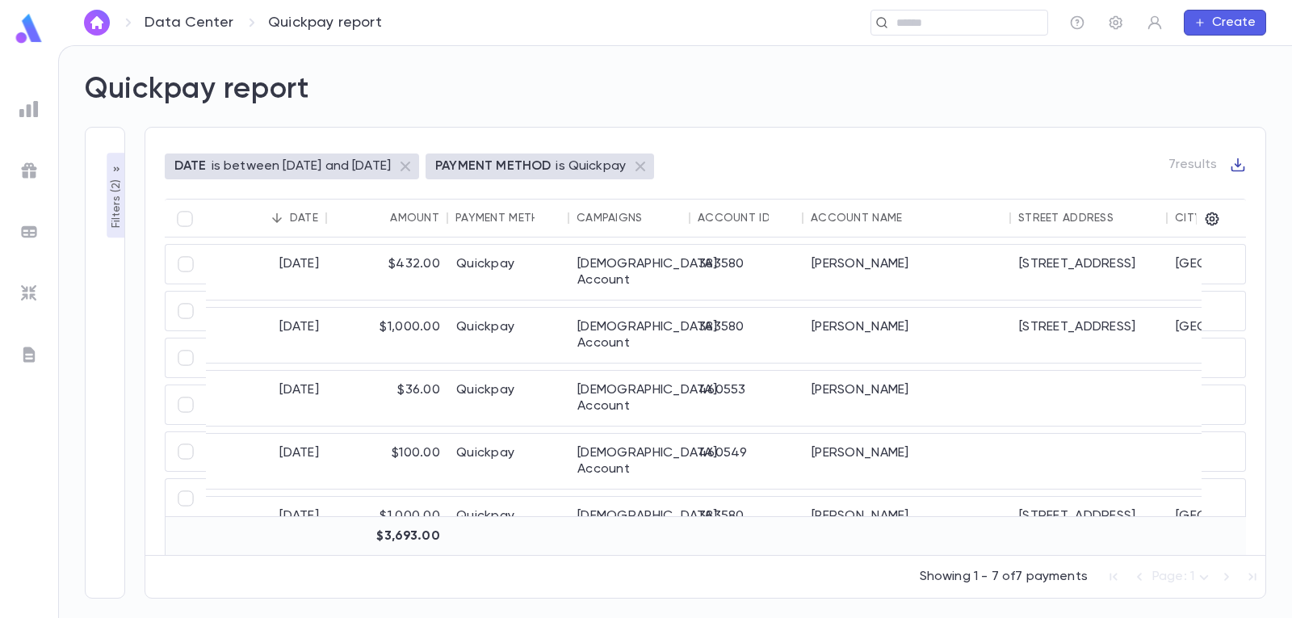
click at [1241, 162] on icon "button" at bounding box center [1238, 165] width 16 height 16
click at [1212, 215] on li "Download PDF" at bounding box center [1223, 217] width 116 height 26
click at [25, 108] on img at bounding box center [28, 108] width 19 height 19
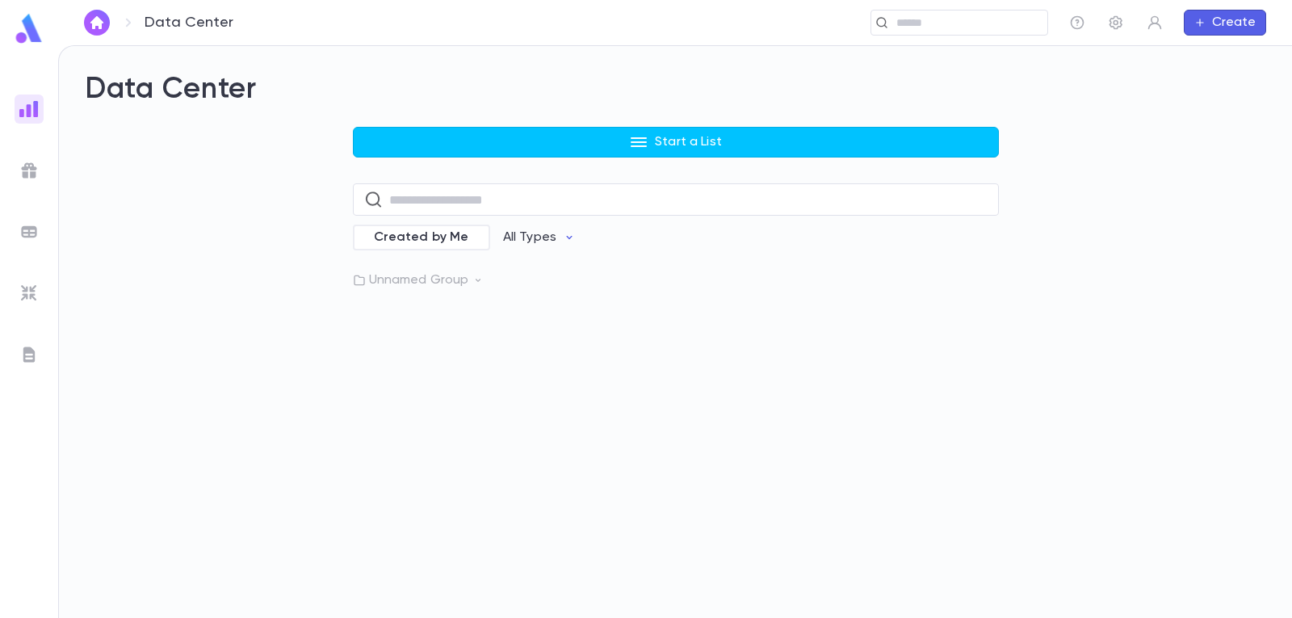
click at [594, 126] on div "Data Center Start a List ​ Created by Me All Types Unnamed Group" at bounding box center [676, 180] width 1182 height 216
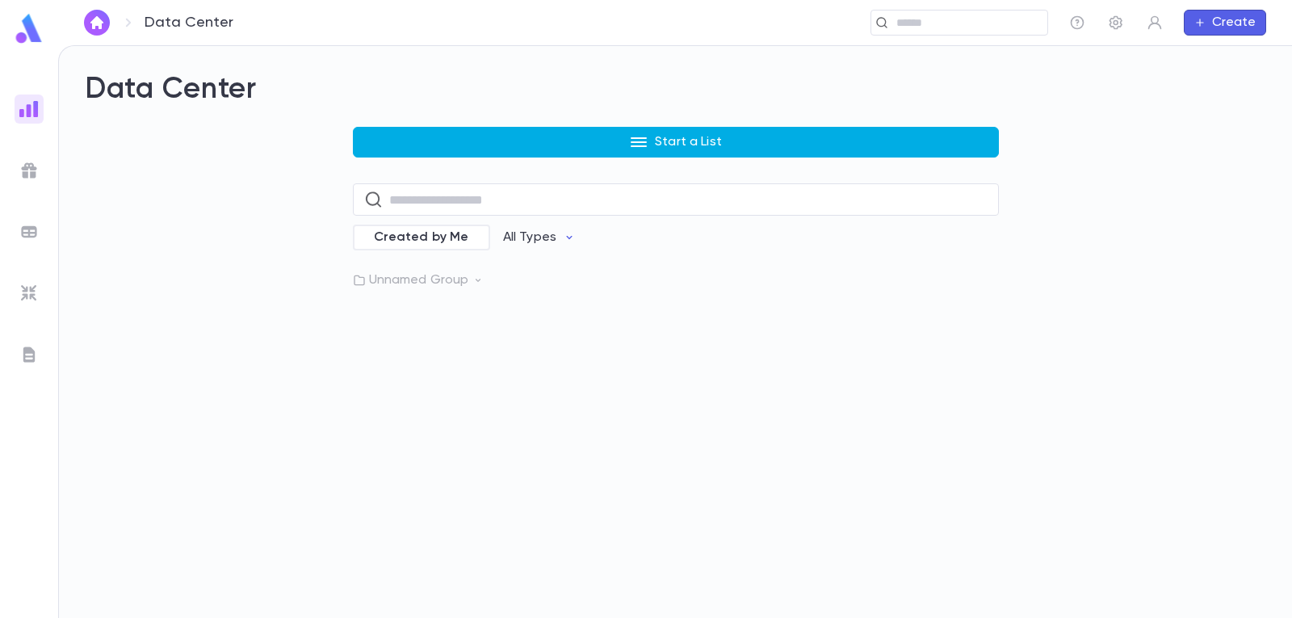
click at [587, 140] on button "Start a List" at bounding box center [676, 142] width 646 height 31
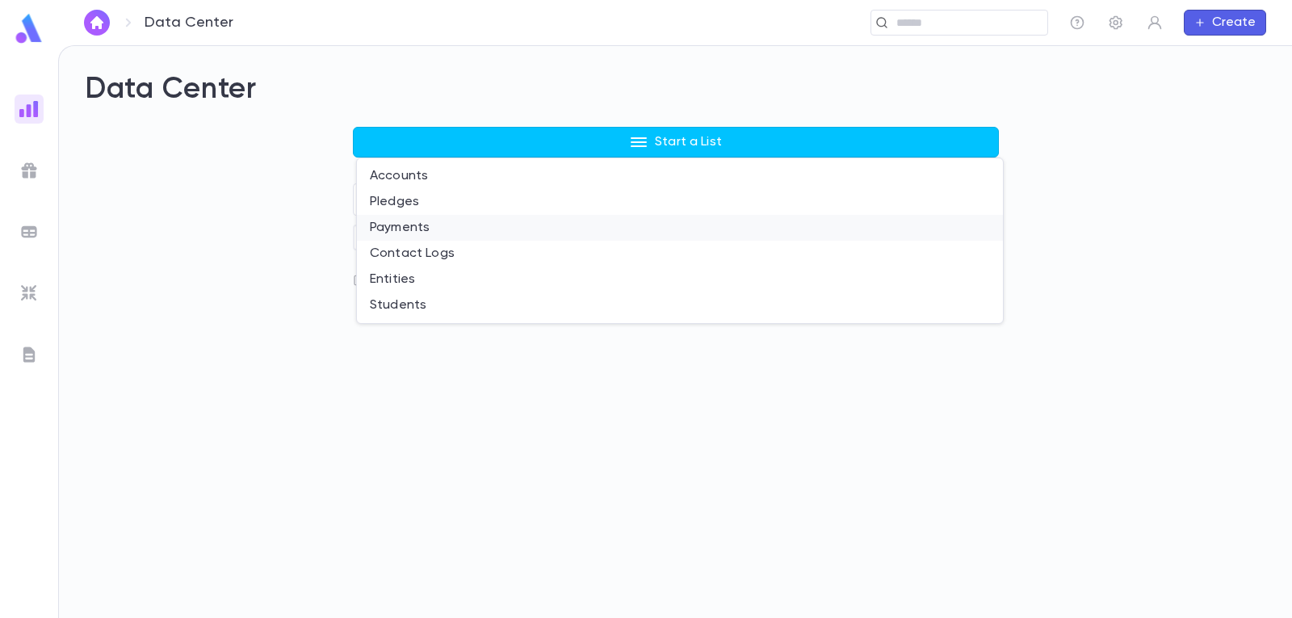
click at [405, 223] on li "Payments" at bounding box center [680, 228] width 646 height 26
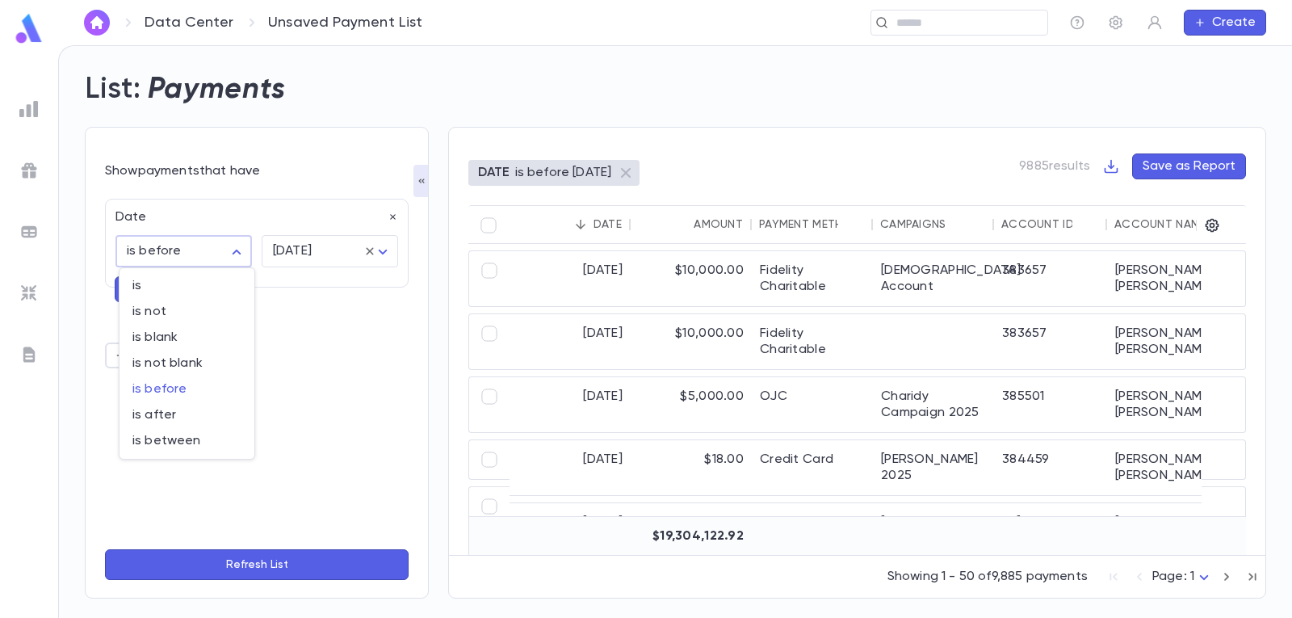
click at [240, 253] on body "Data Center Unsaved Payment List ​ Create List: Payments Show payments that hav…" at bounding box center [646, 331] width 1292 height 573
click at [196, 443] on span "is between" at bounding box center [186, 441] width 109 height 16
type input "*******"
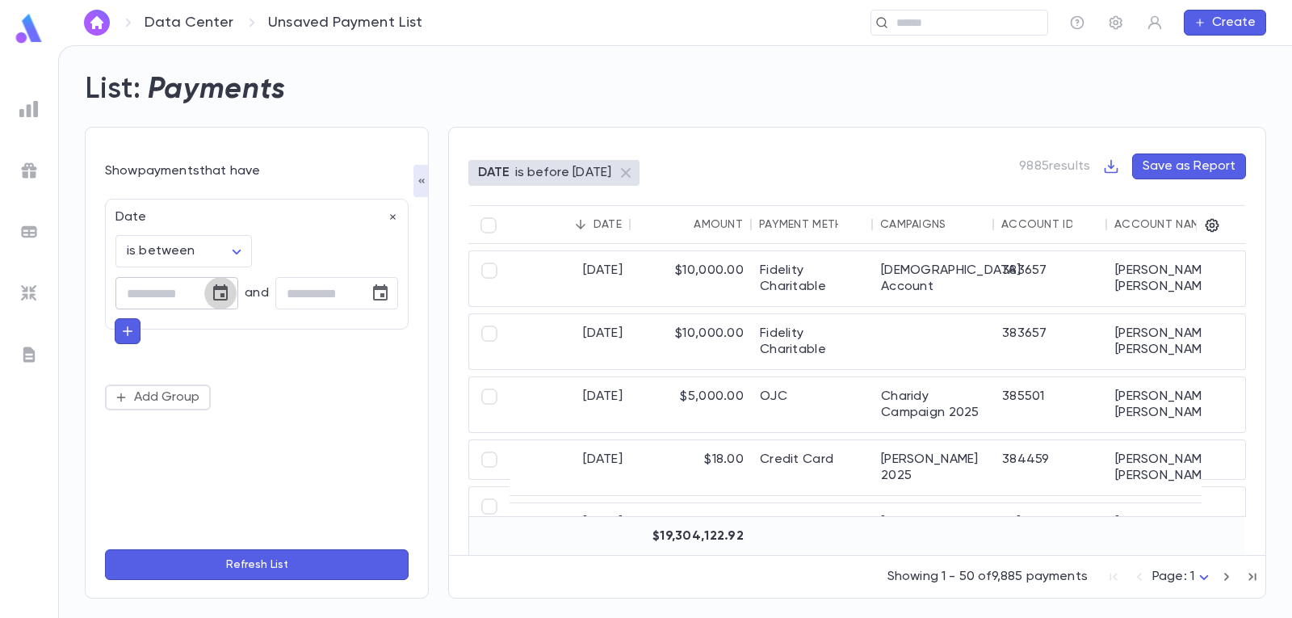
click at [216, 294] on icon "Choose date" at bounding box center [220, 292] width 19 height 19
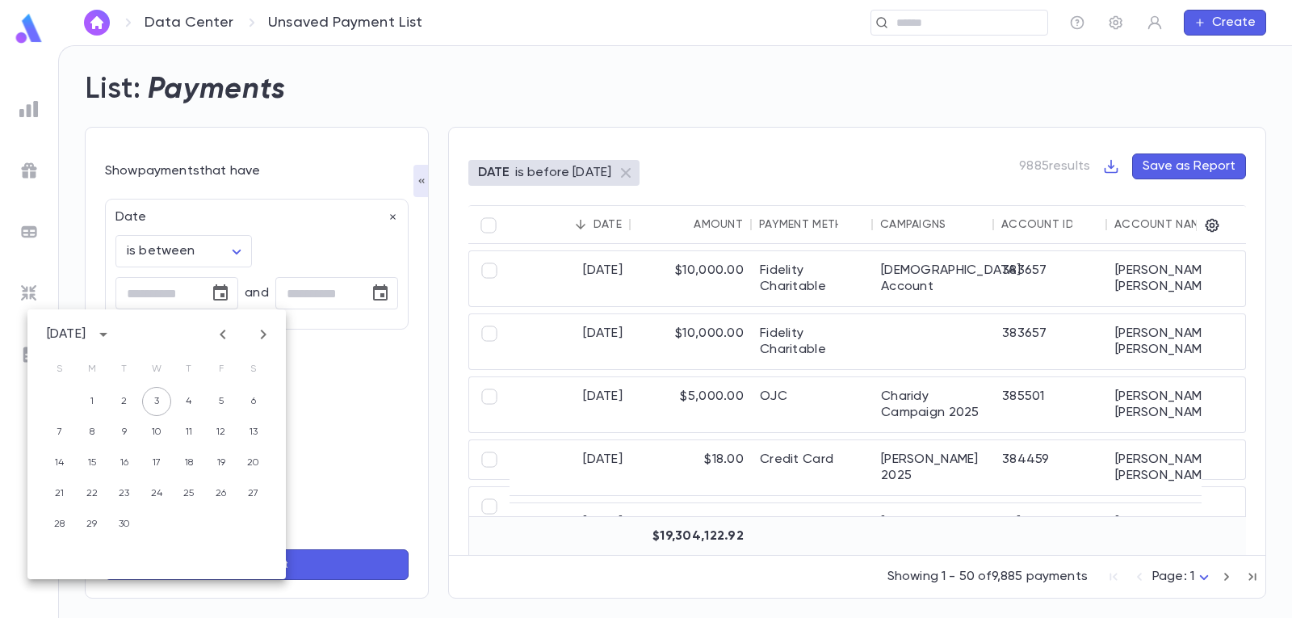
click at [223, 333] on icon "Previous month" at bounding box center [223, 335] width 6 height 10
click at [225, 398] on button "1" at bounding box center [221, 401] width 29 height 29
type input "**********"
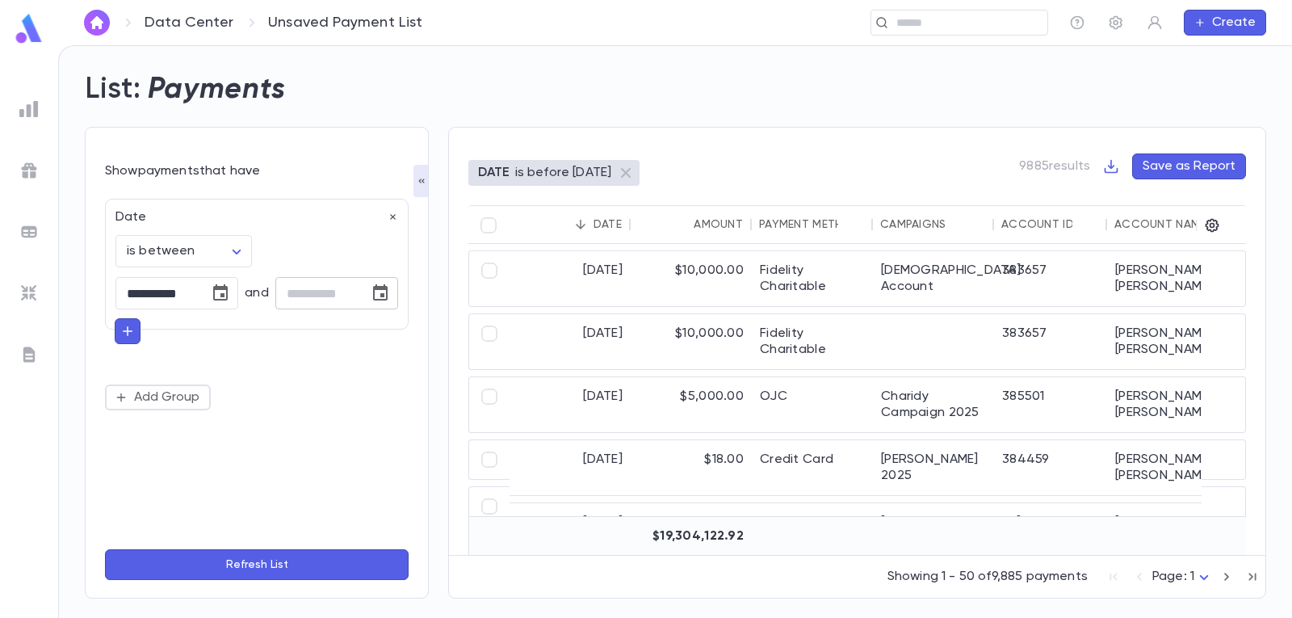
click at [380, 290] on icon "Choose date" at bounding box center [380, 292] width 15 height 16
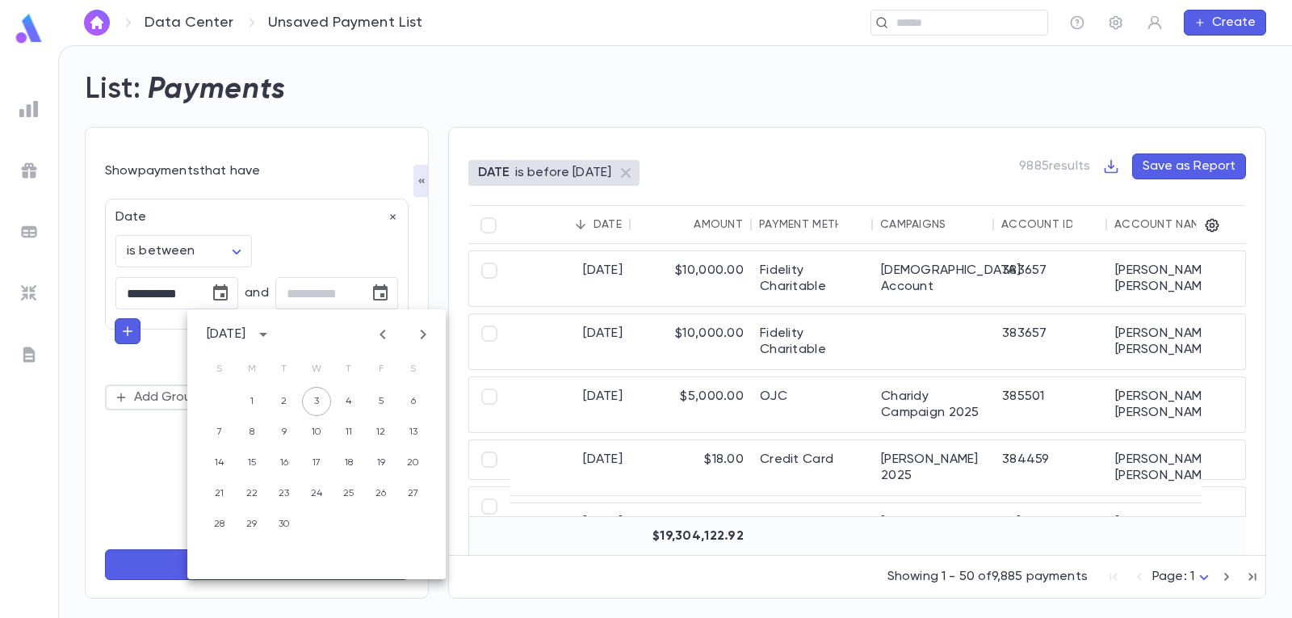
click at [382, 335] on icon "Previous month" at bounding box center [383, 335] width 6 height 10
click at [219, 552] on button "31" at bounding box center [219, 554] width 29 height 29
type input "**********"
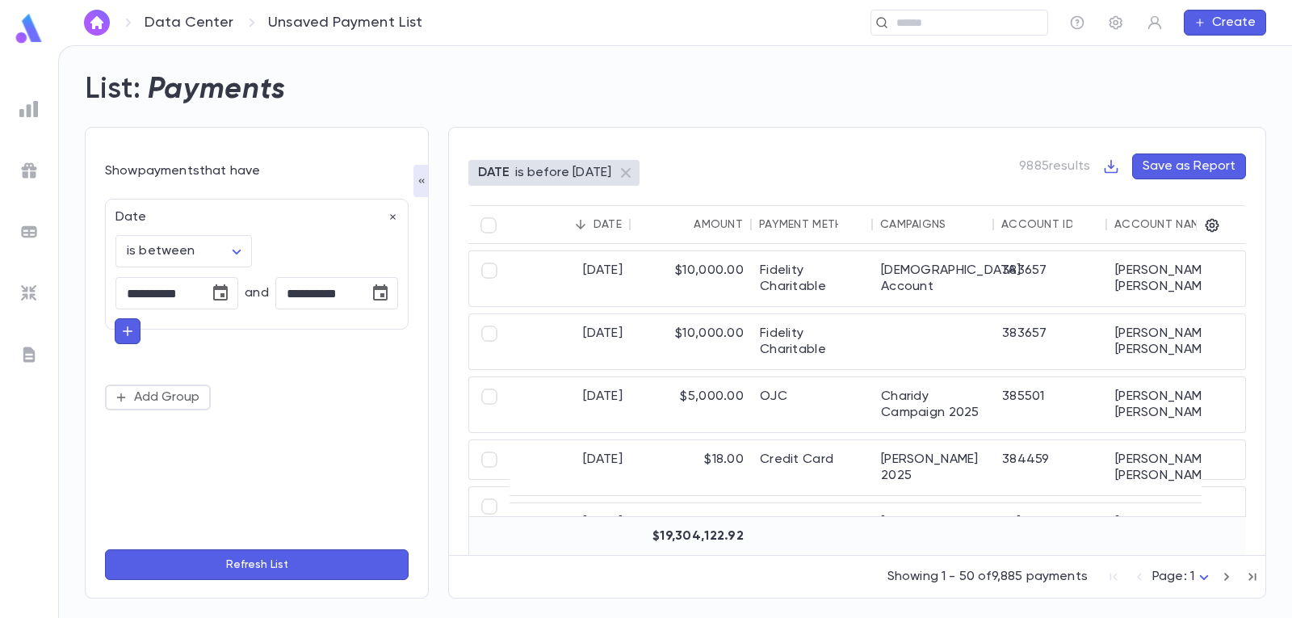
click at [128, 333] on icon "button" at bounding box center [127, 331] width 15 height 16
type input "*"
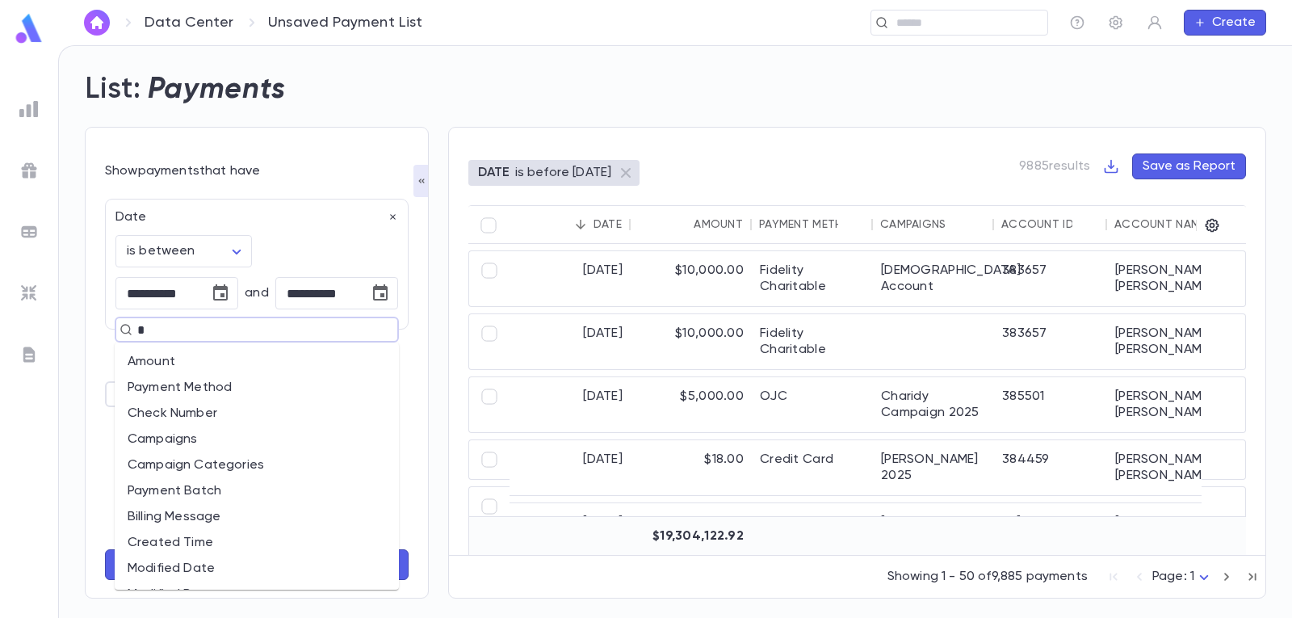
click at [191, 384] on li "Payment Method" at bounding box center [257, 388] width 284 height 26
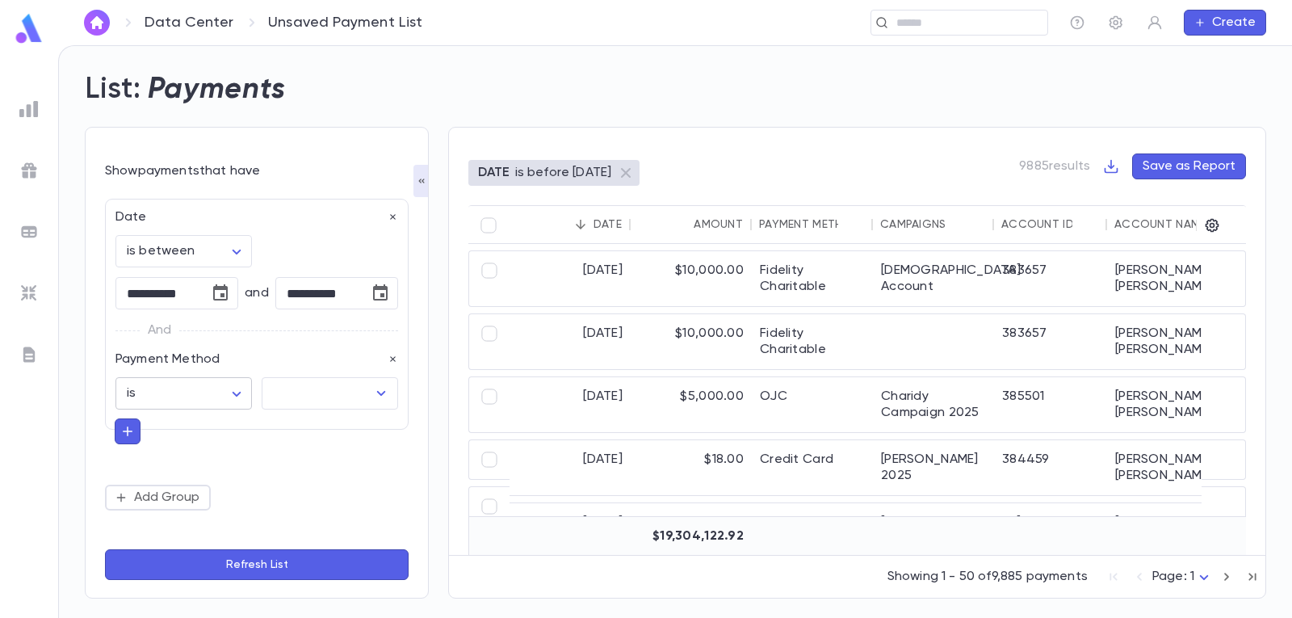
click at [241, 396] on body "**********" at bounding box center [646, 331] width 1292 height 573
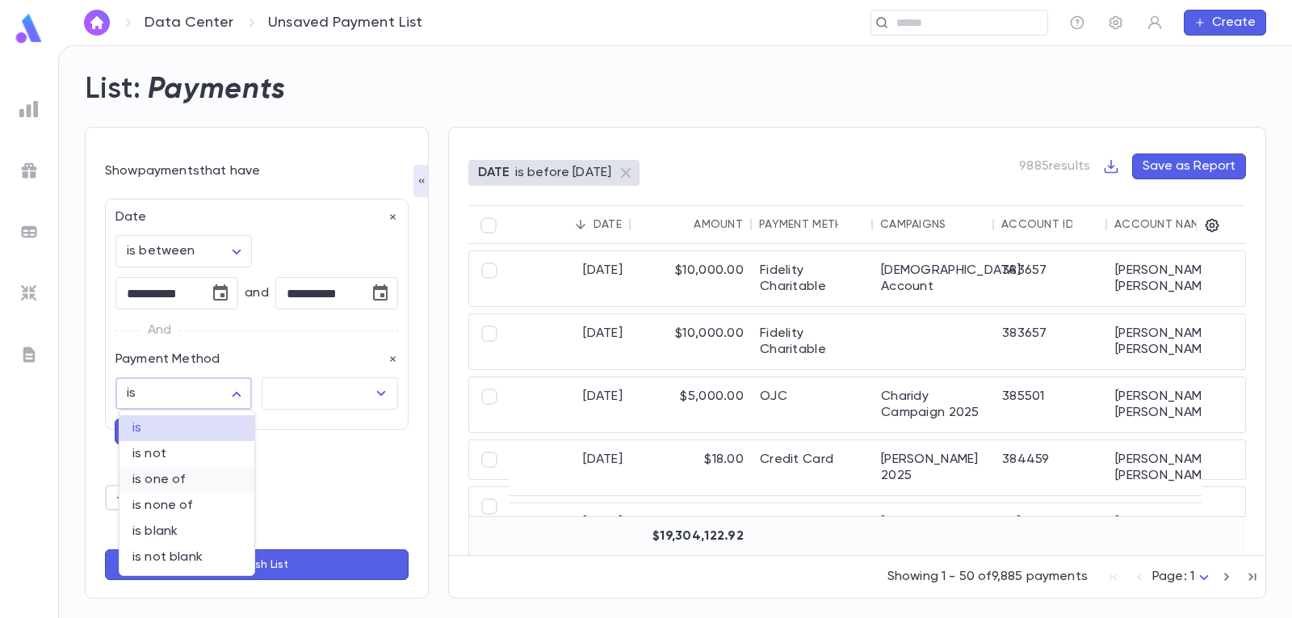
click at [225, 477] on span "is one of" at bounding box center [186, 480] width 109 height 16
type input "**"
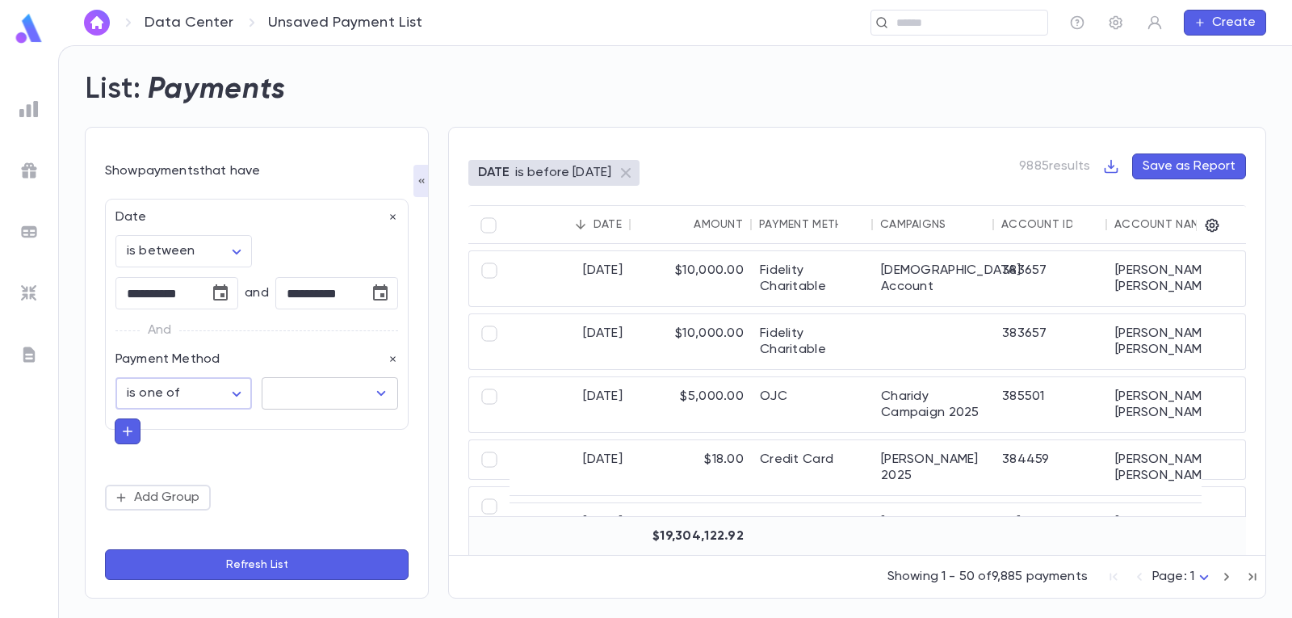
click at [379, 394] on icon "Open" at bounding box center [381, 393] width 19 height 19
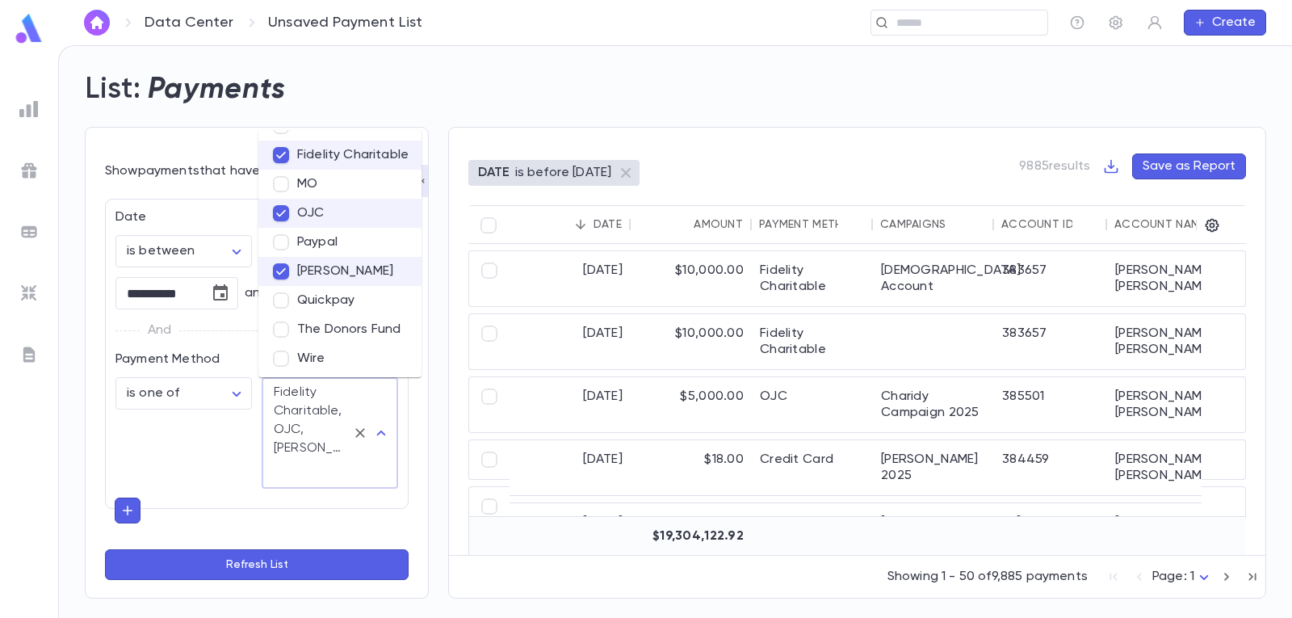
scroll to position [144, 0]
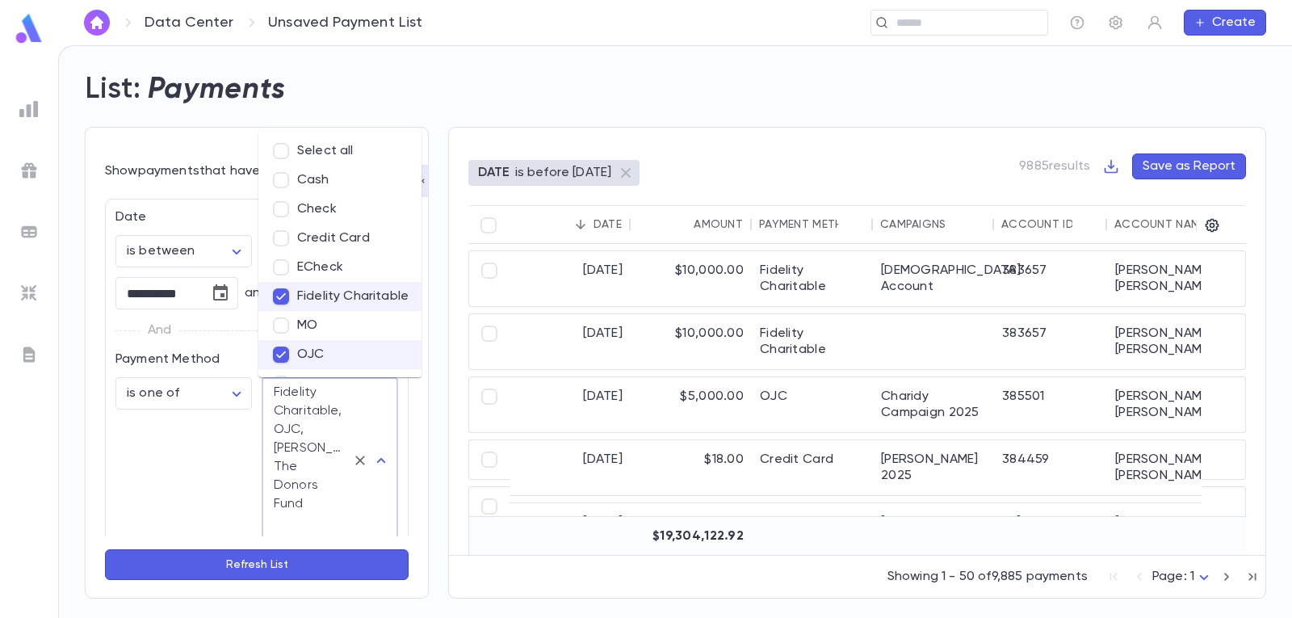
click at [295, 565] on button "Refresh List" at bounding box center [257, 564] width 304 height 31
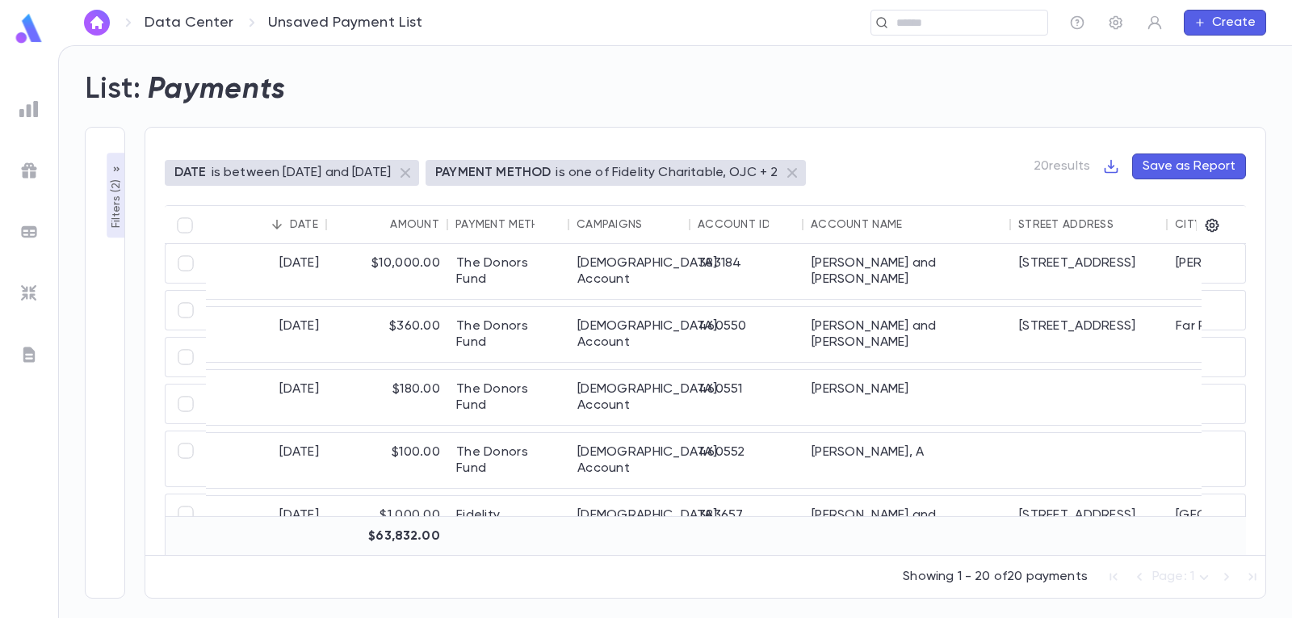
scroll to position [0, 0]
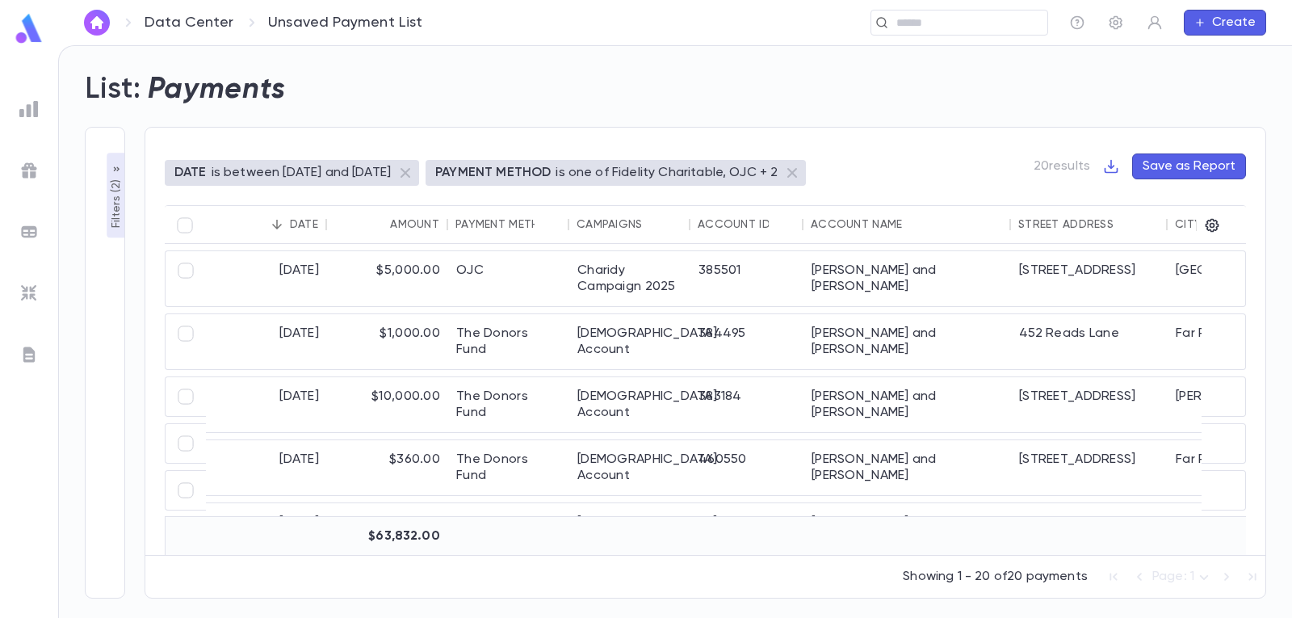
click at [1195, 169] on button "Save as Report" at bounding box center [1189, 166] width 114 height 26
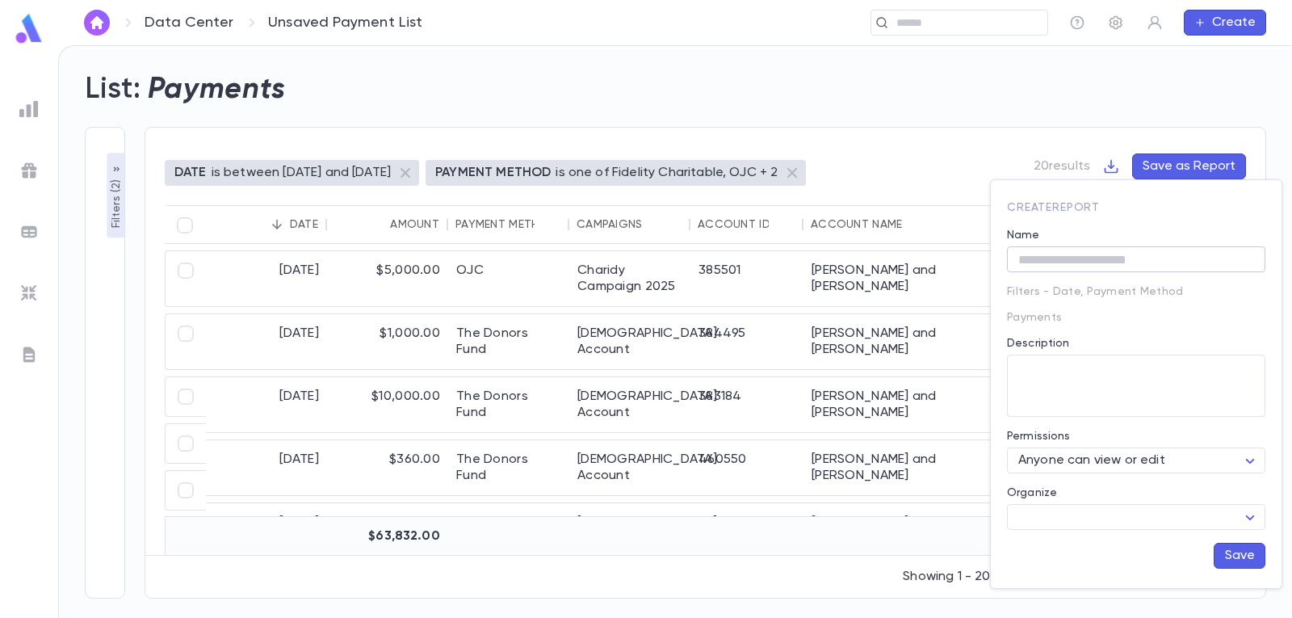
click at [1111, 256] on input "Name" at bounding box center [1136, 259] width 258 height 25
type input "**********"
click at [1232, 556] on button "Save" at bounding box center [1240, 556] width 52 height 26
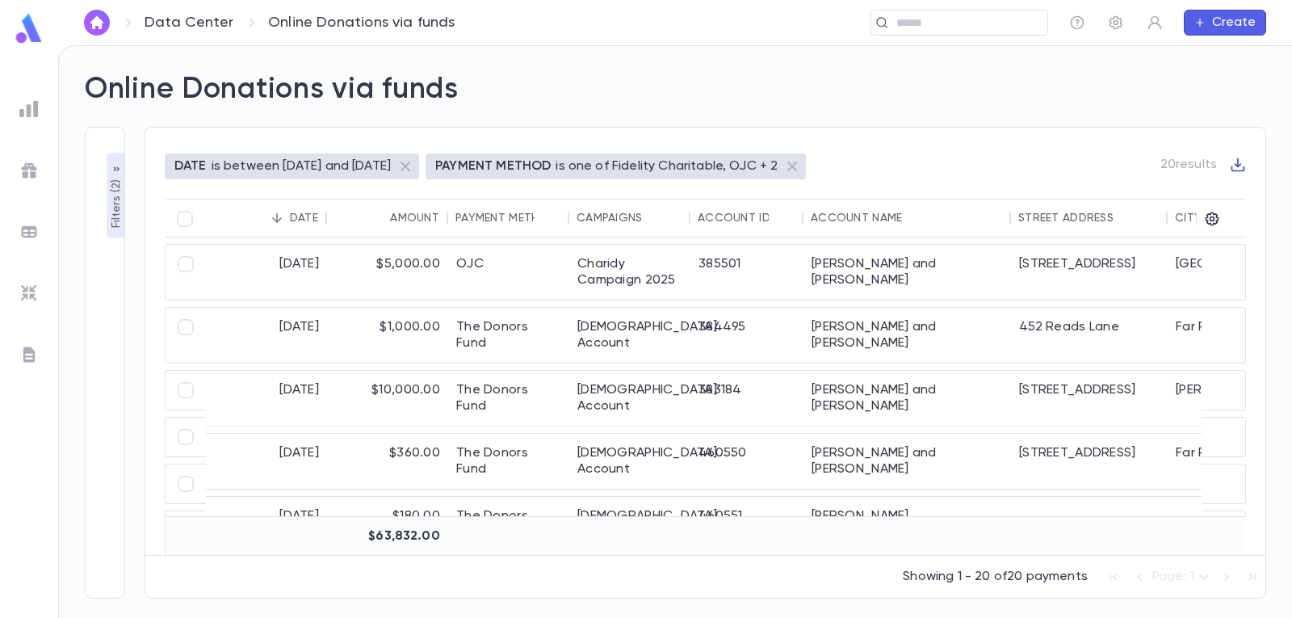
click at [1241, 166] on icon "button" at bounding box center [1238, 165] width 16 height 16
click at [1229, 216] on li "Download PDF" at bounding box center [1223, 217] width 116 height 26
click at [24, 27] on img at bounding box center [29, 28] width 32 height 31
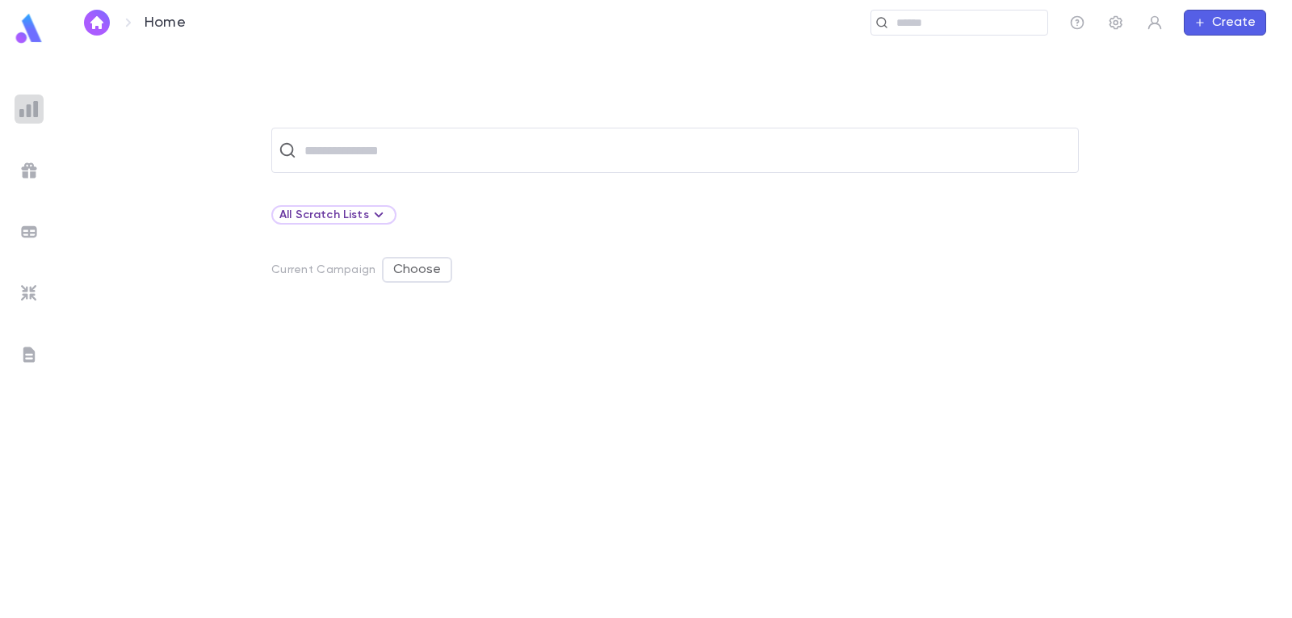
click at [31, 112] on img at bounding box center [28, 108] width 19 height 19
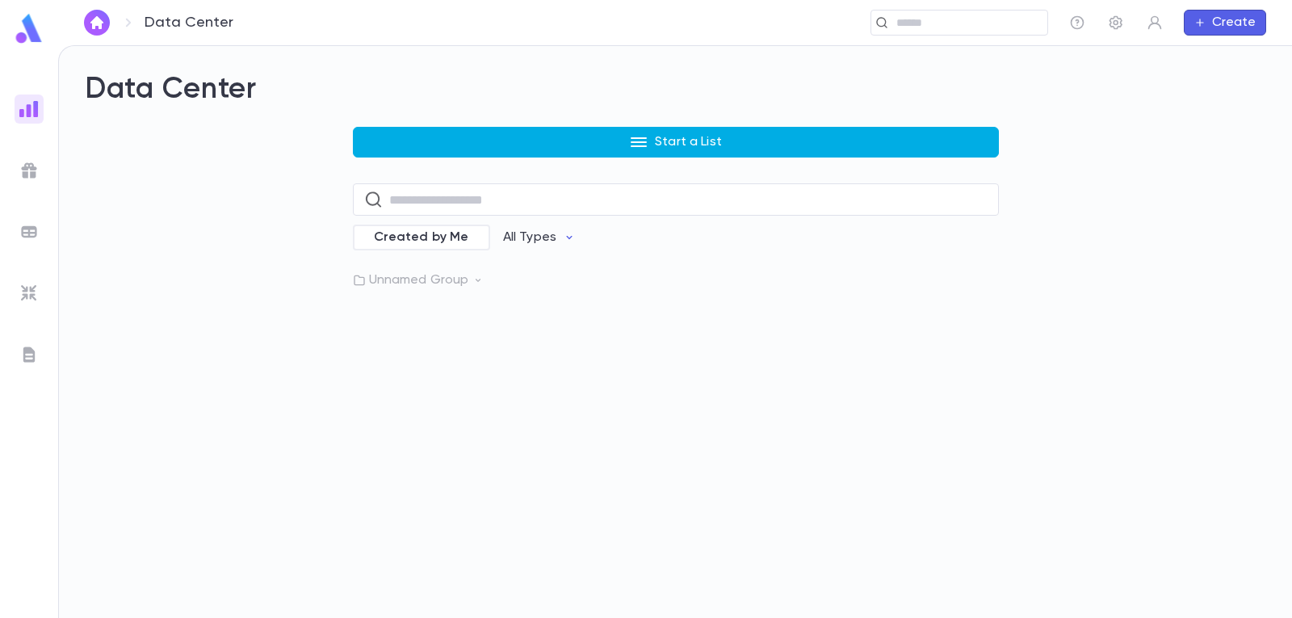
click at [631, 145] on icon "button" at bounding box center [638, 141] width 19 height 19
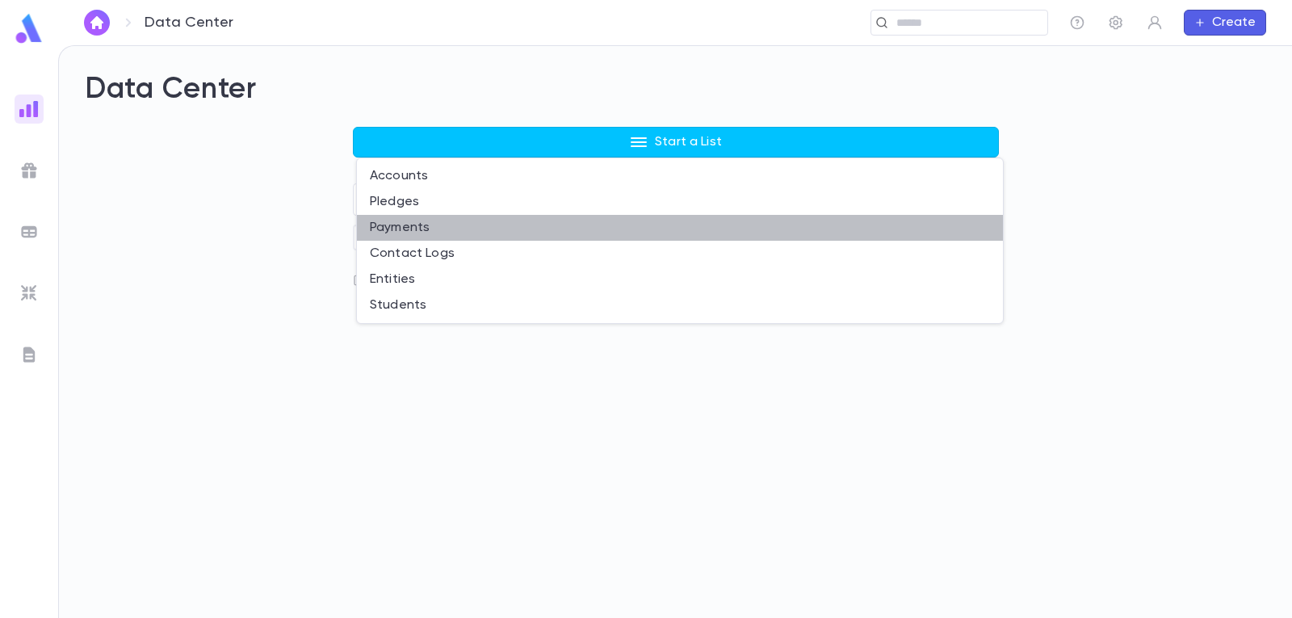
click at [410, 223] on li "Payments" at bounding box center [680, 228] width 646 height 26
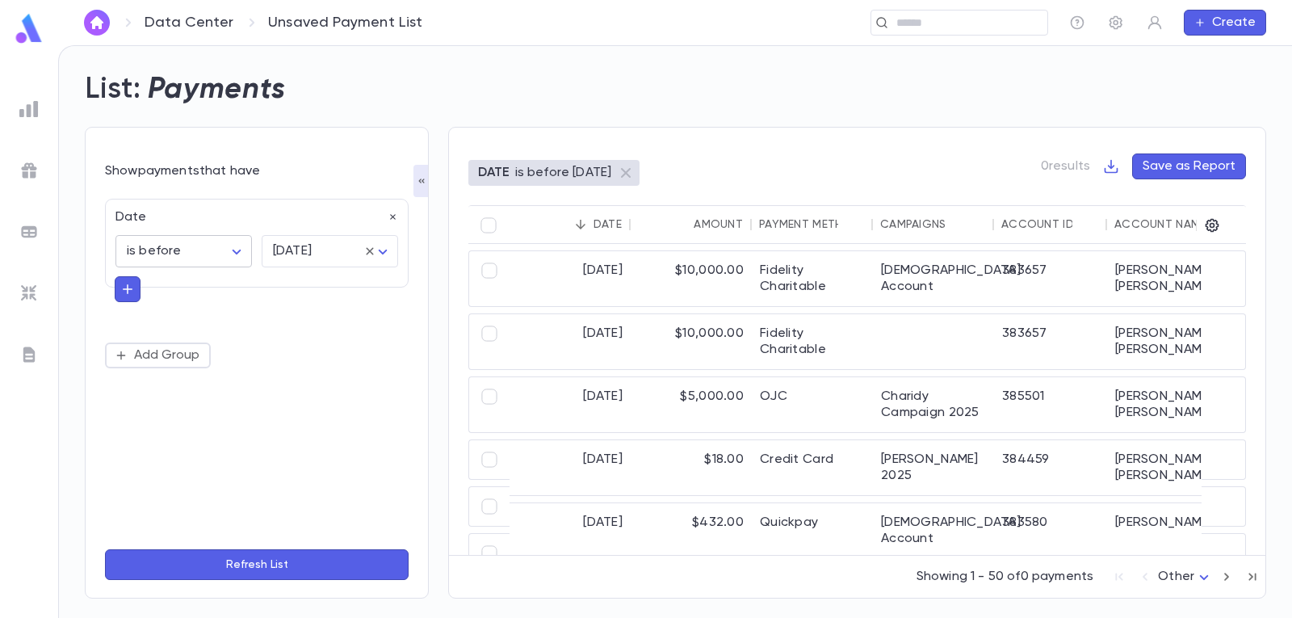
click at [235, 249] on body "Data Center Unsaved Payment List ​ Create List: Payments Show payments that hav…" at bounding box center [646, 331] width 1292 height 573
drag, startPoint x: 162, startPoint y: 439, endPoint x: 233, endPoint y: 413, distance: 75.6
click at [164, 438] on span "is between" at bounding box center [186, 441] width 109 height 16
type input "*******"
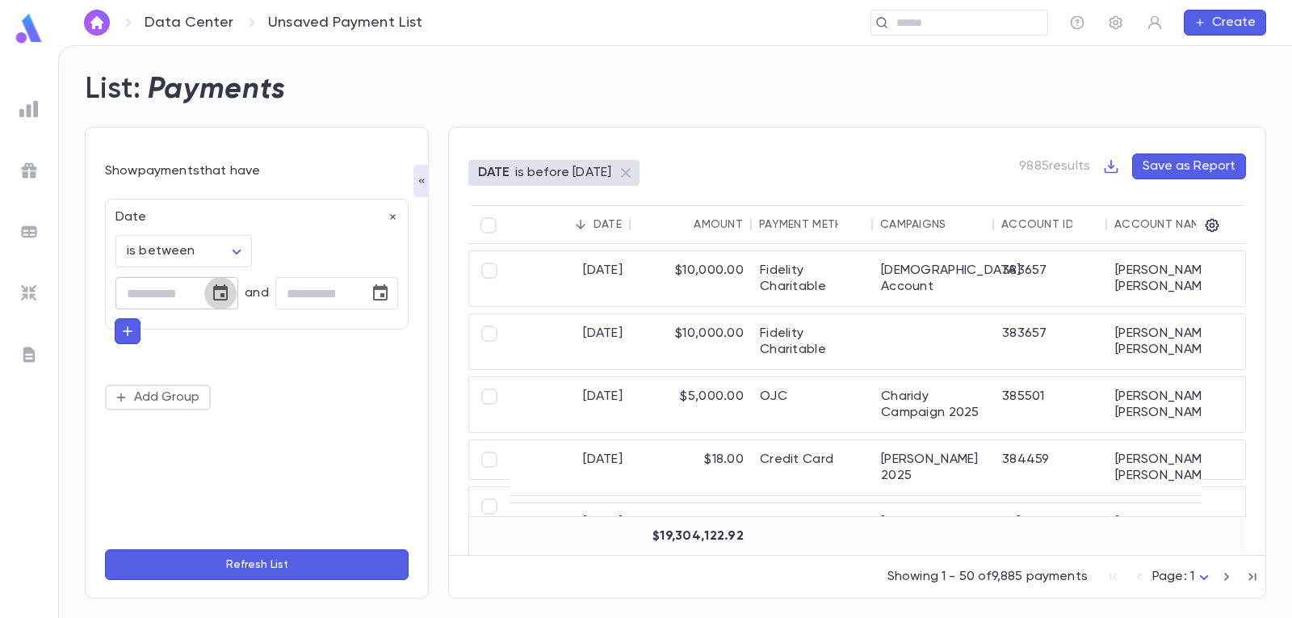
click at [210, 288] on button "Choose date" at bounding box center [220, 293] width 32 height 32
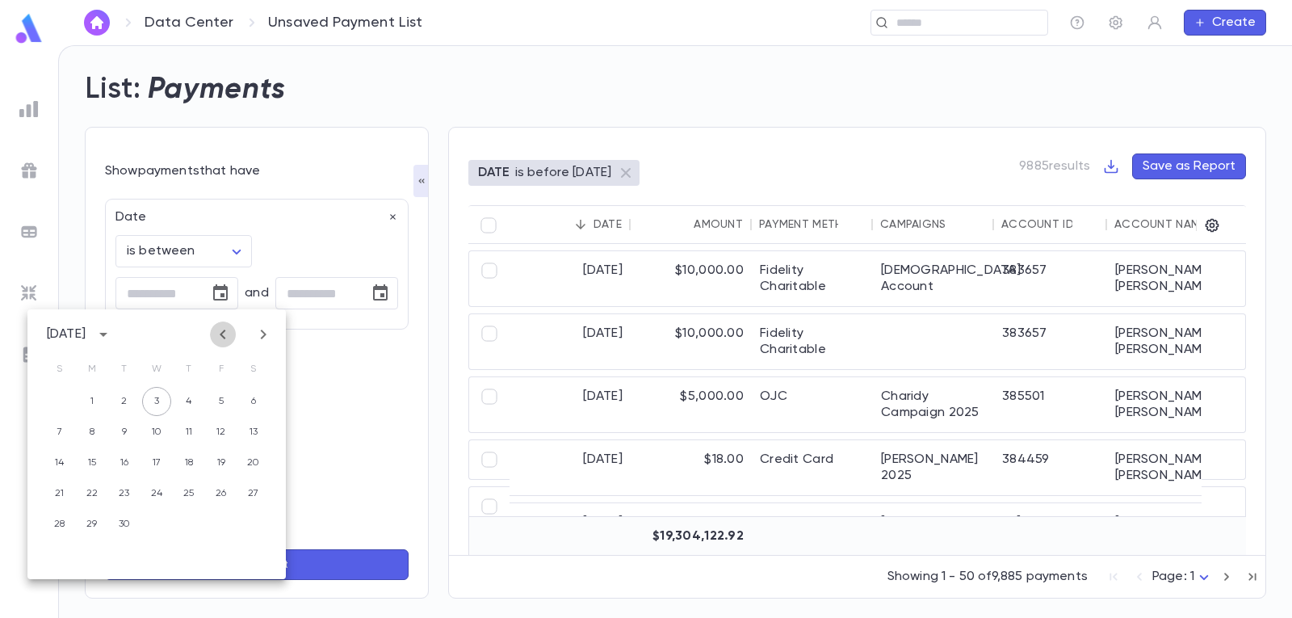
click at [223, 330] on icon "Previous month" at bounding box center [222, 334] width 19 height 19
click at [224, 404] on button "1" at bounding box center [221, 401] width 29 height 29
type input "**********"
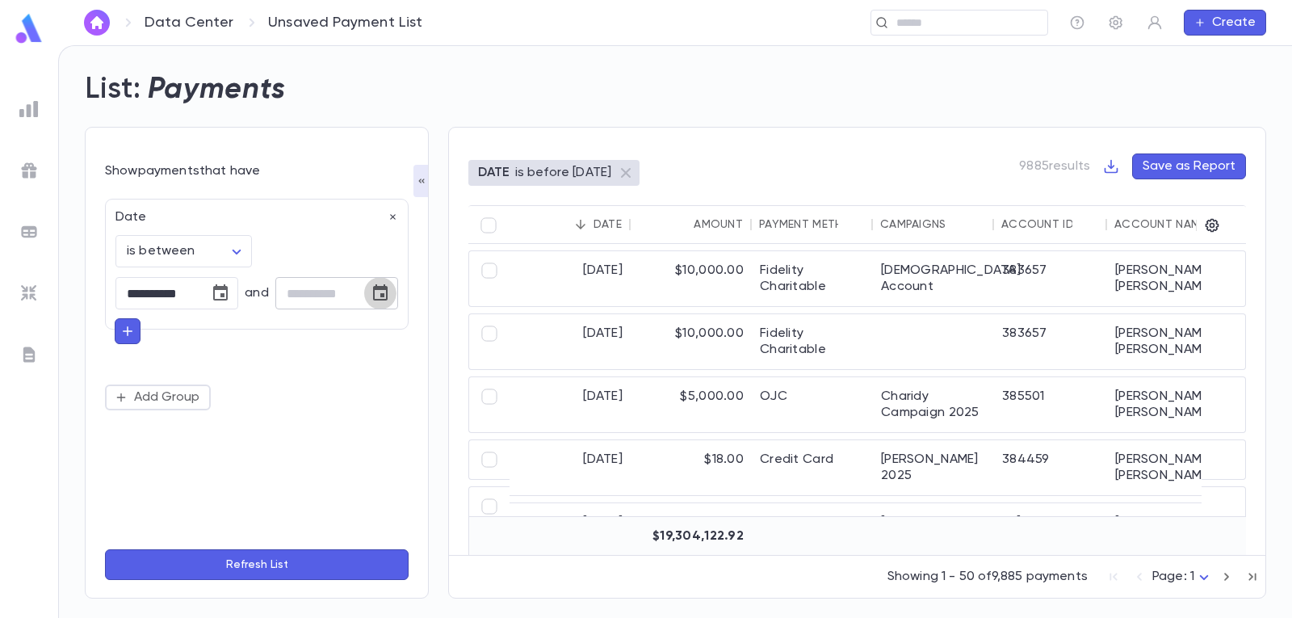
click at [378, 289] on icon "Choose date" at bounding box center [380, 292] width 15 height 16
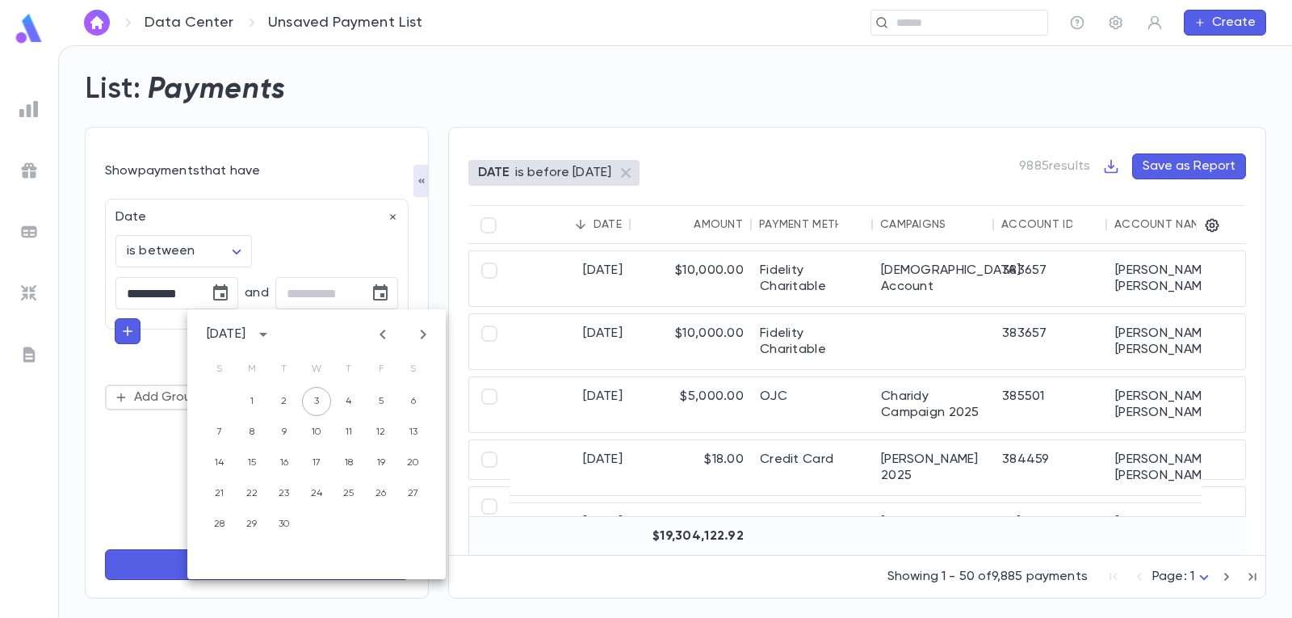
click at [384, 330] on icon "Previous month" at bounding box center [383, 335] width 6 height 10
click at [218, 547] on button "31" at bounding box center [219, 554] width 29 height 29
type input "**********"
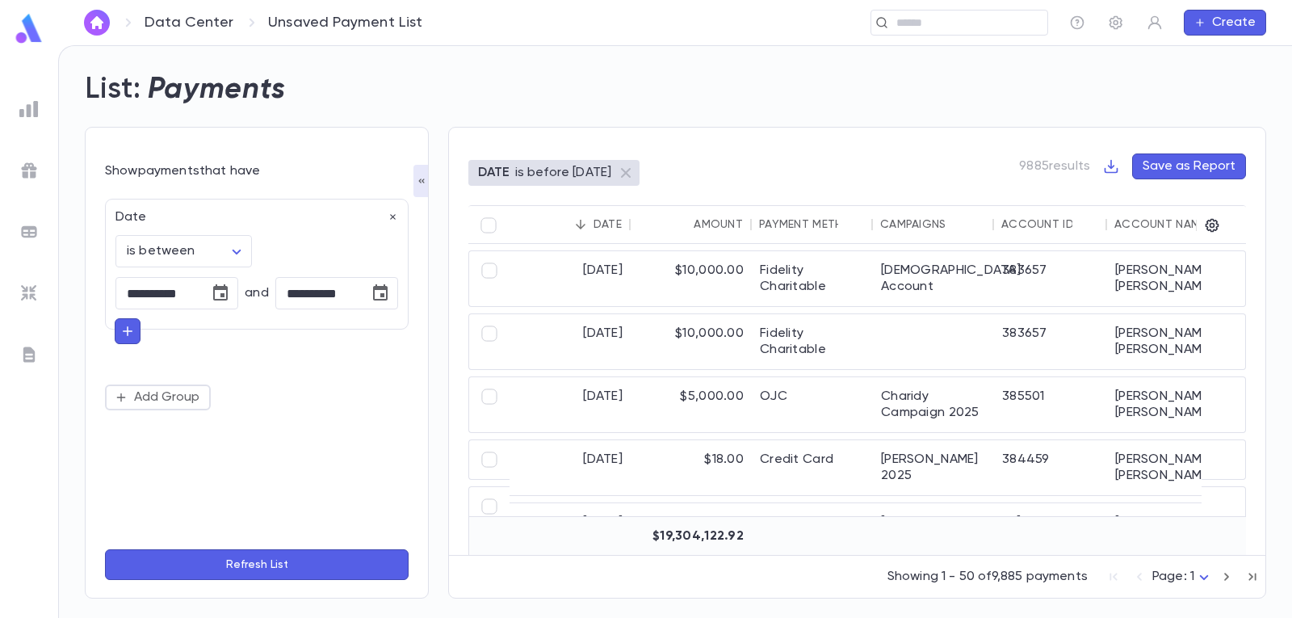
click at [132, 334] on icon "button" at bounding box center [127, 331] width 15 height 16
type input "*"
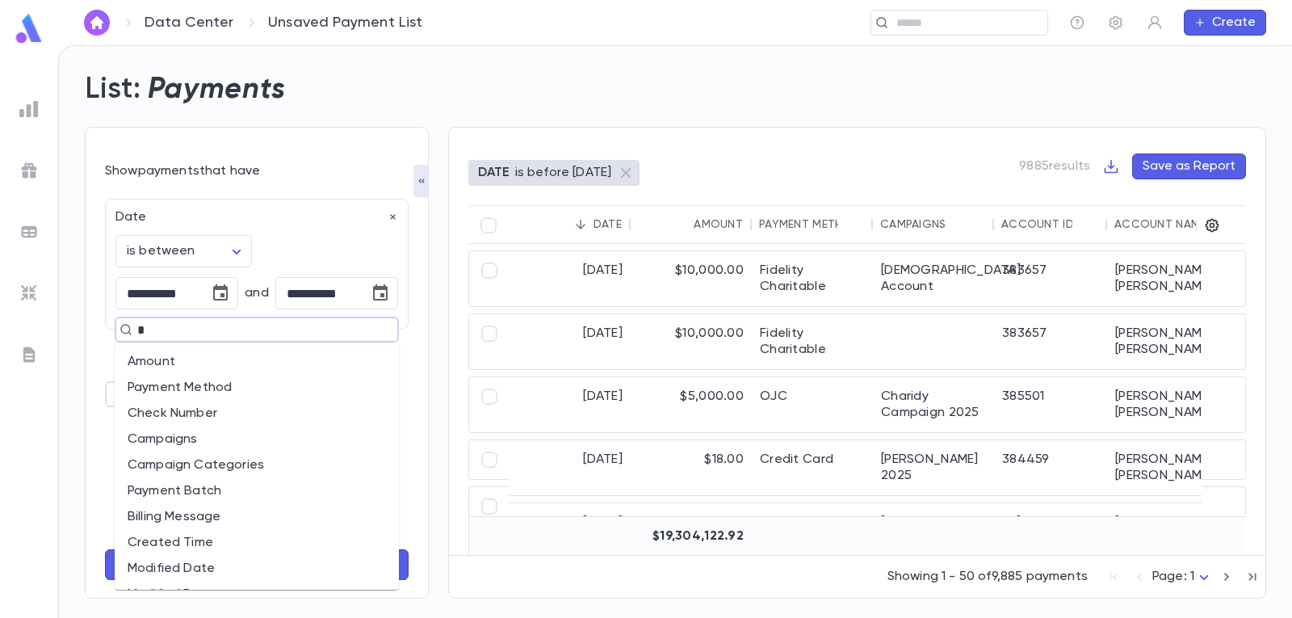
click at [179, 377] on li "Payment Method" at bounding box center [257, 388] width 284 height 26
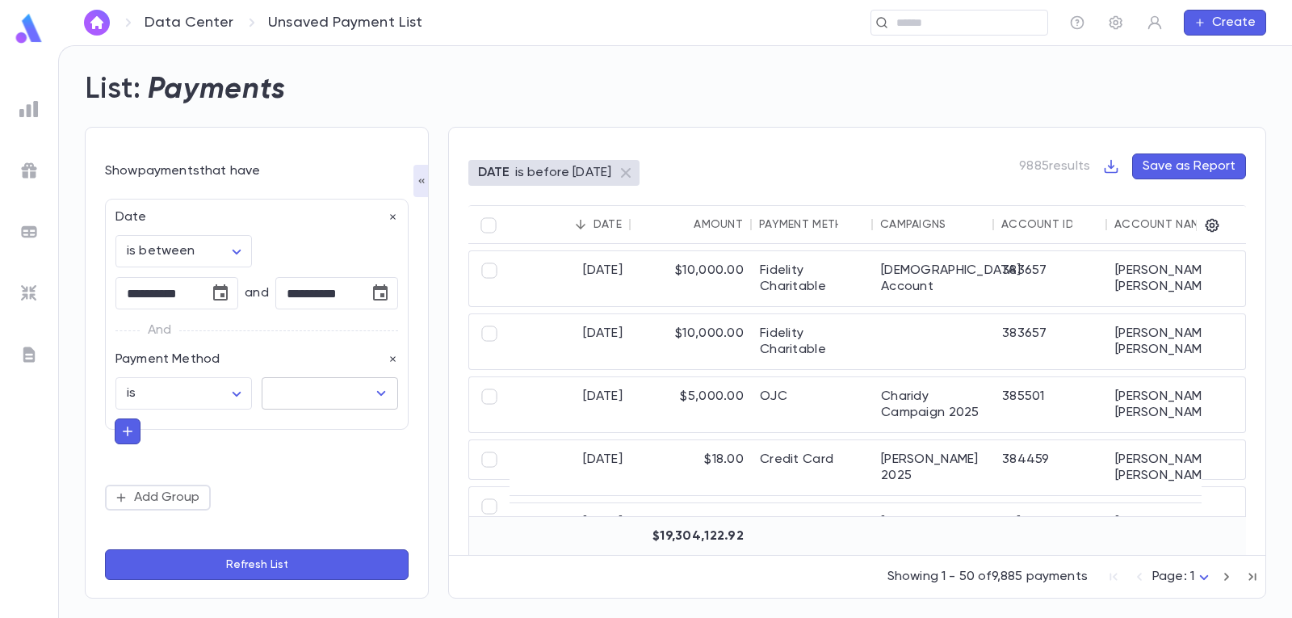
click at [379, 393] on icon "Open" at bounding box center [381, 393] width 9 height 5
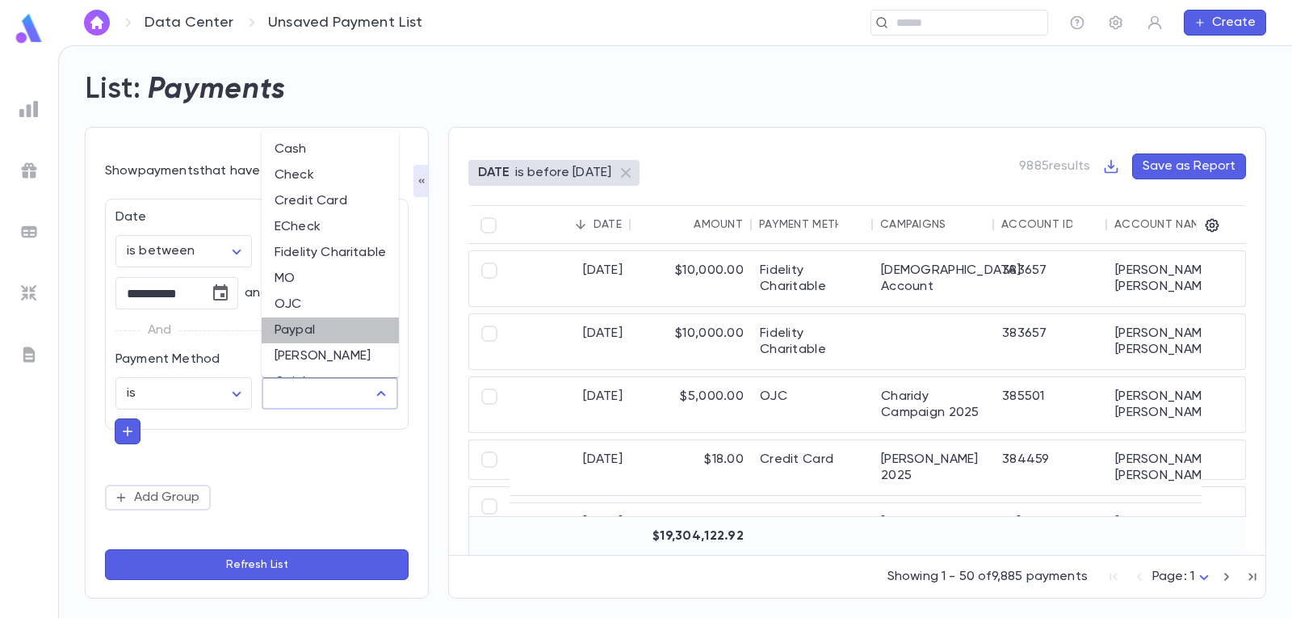
click at [334, 327] on li "Paypal" at bounding box center [330, 330] width 137 height 26
type input "******"
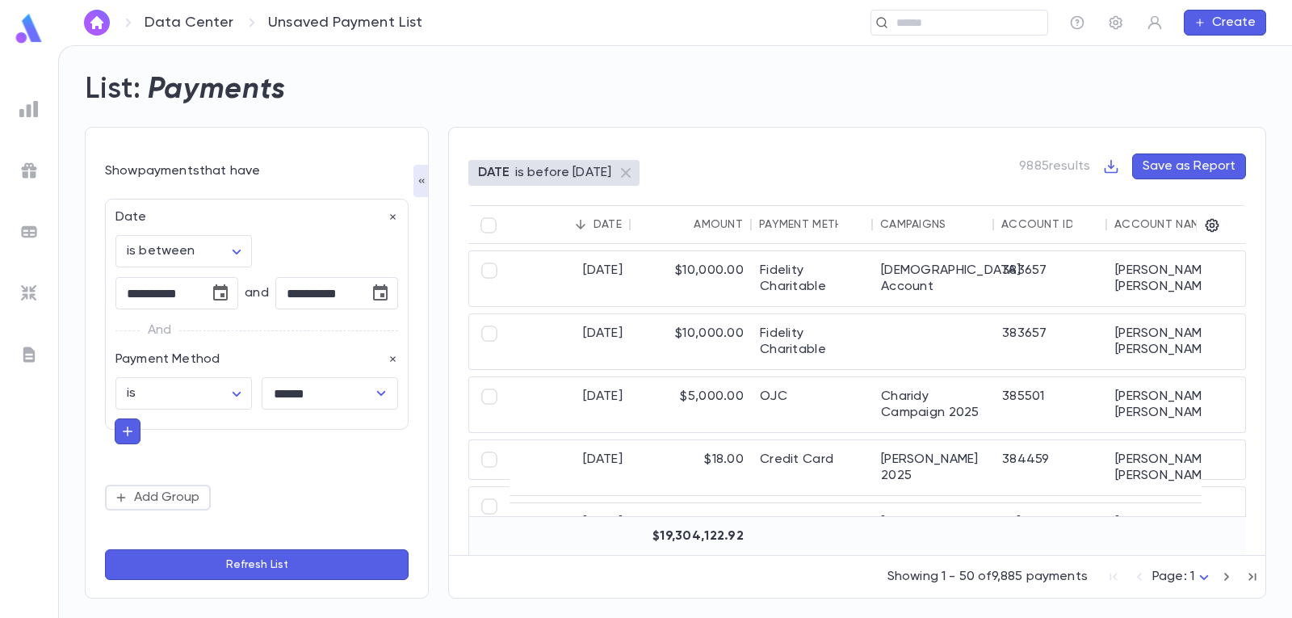
click at [267, 569] on button "Refresh List" at bounding box center [257, 564] width 304 height 31
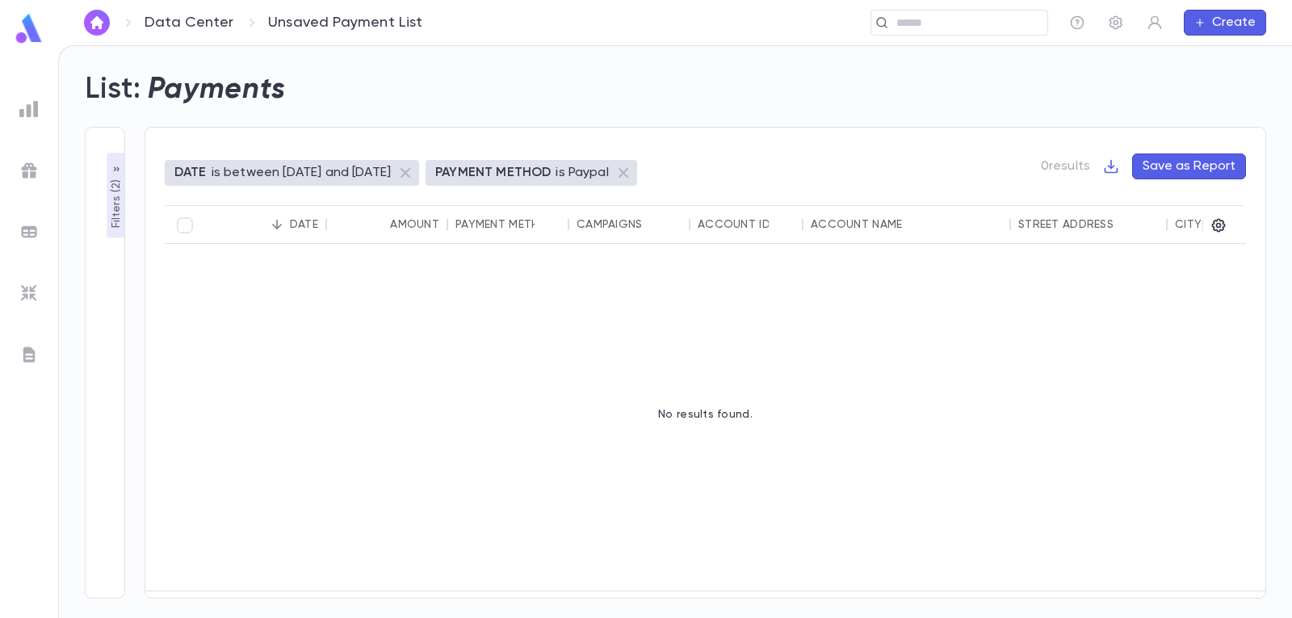
click at [25, 26] on img at bounding box center [29, 28] width 32 height 31
